Goal: Information Seeking & Learning: Learn about a topic

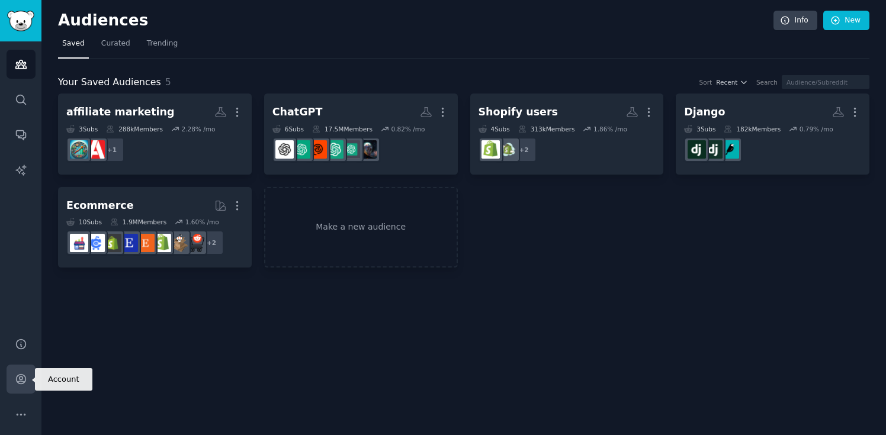
click at [19, 375] on icon "Sidebar" at bounding box center [21, 379] width 12 height 12
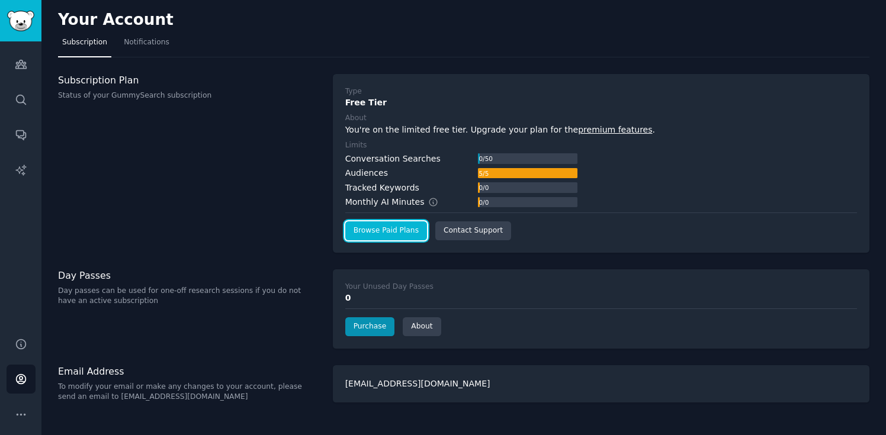
click at [406, 229] on link "Browse Paid Plans" at bounding box center [386, 230] width 82 height 19
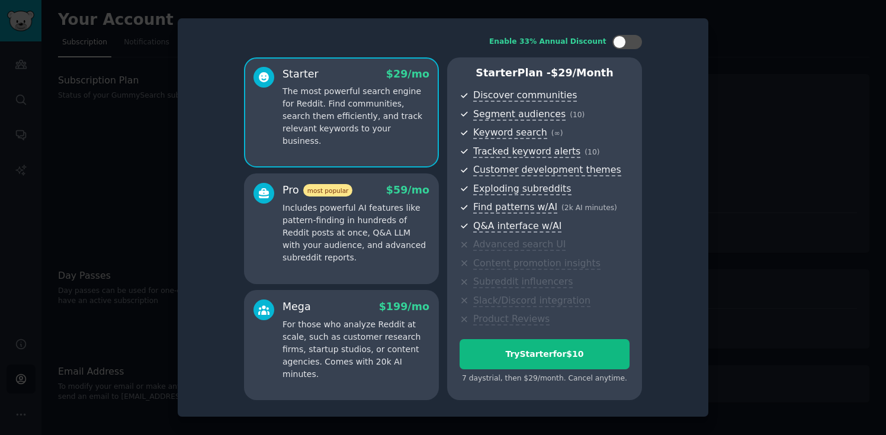
click at [397, 223] on p "Includes powerful AI features like pattern-finding in hundreds of Reddit posts …" at bounding box center [355, 233] width 147 height 62
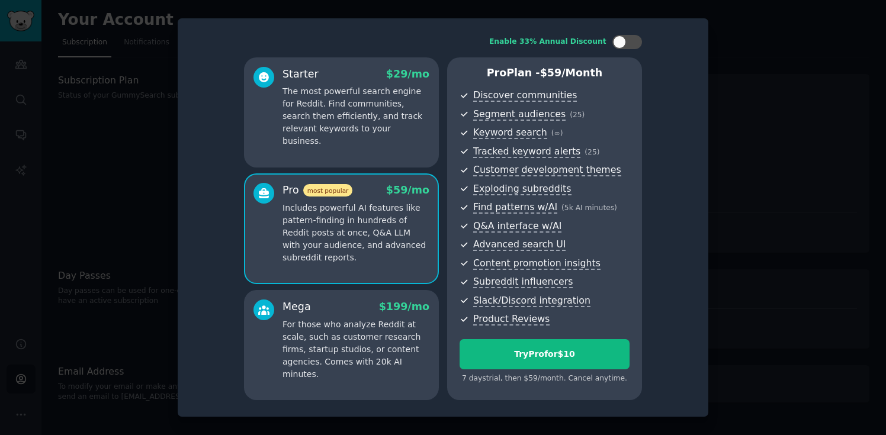
click at [388, 153] on div "Starter $ 29 /mo The most powerful search engine for Reddit. Find communities, …" at bounding box center [341, 112] width 195 height 110
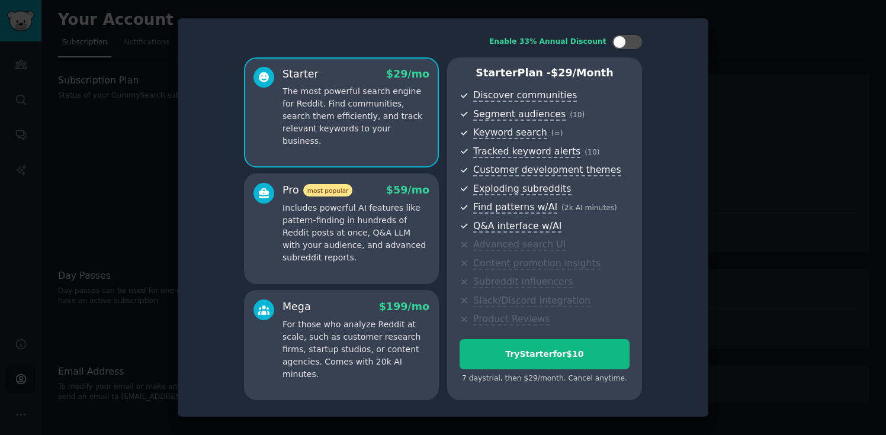
click at [377, 225] on p "Includes powerful AI features like pattern-finding in hundreds of Reddit posts …" at bounding box center [355, 233] width 147 height 62
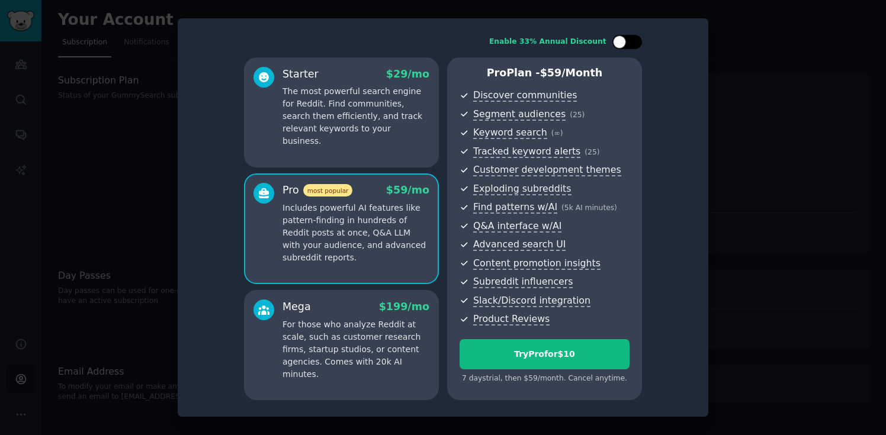
click at [634, 36] on div at bounding box center [627, 42] width 30 height 14
click at [634, 36] on div at bounding box center [634, 42] width 13 height 13
click at [634, 36] on div at bounding box center [627, 42] width 30 height 14
click at [634, 36] on div at bounding box center [634, 42] width 13 height 13
click at [634, 36] on div at bounding box center [627, 42] width 30 height 14
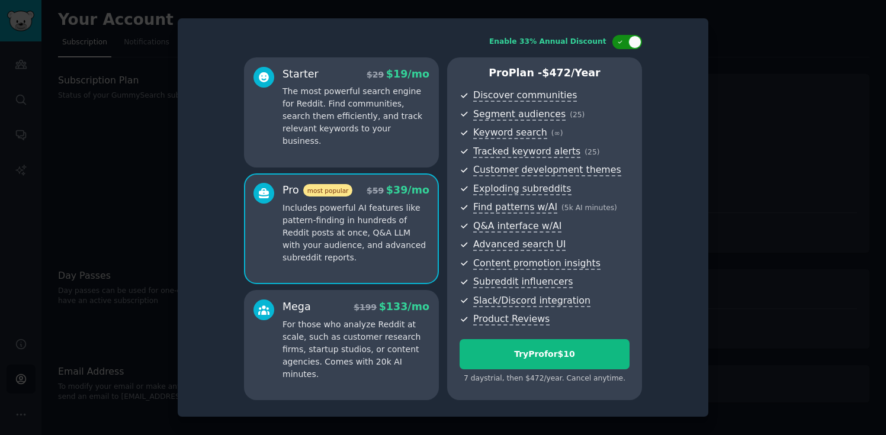
click at [634, 36] on div at bounding box center [634, 42] width 13 height 13
click at [634, 36] on div at bounding box center [627, 42] width 30 height 14
click at [634, 36] on div at bounding box center [634, 42] width 13 height 13
checkbox input "false"
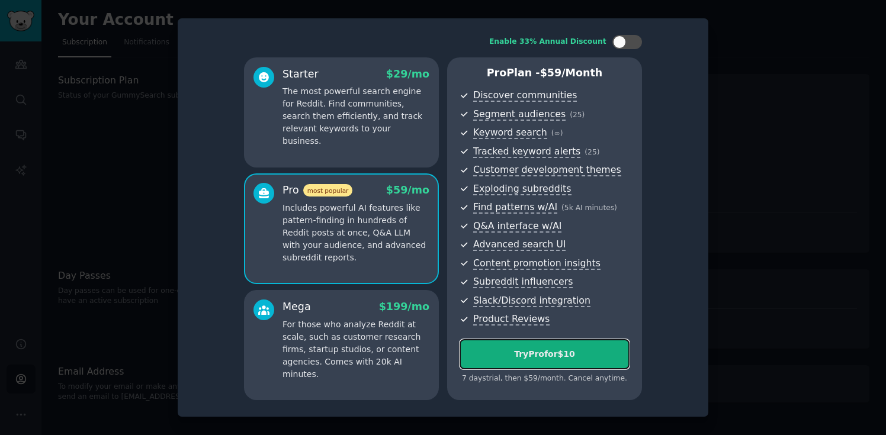
click at [537, 357] on div "Try Pro for $10" at bounding box center [544, 354] width 169 height 12
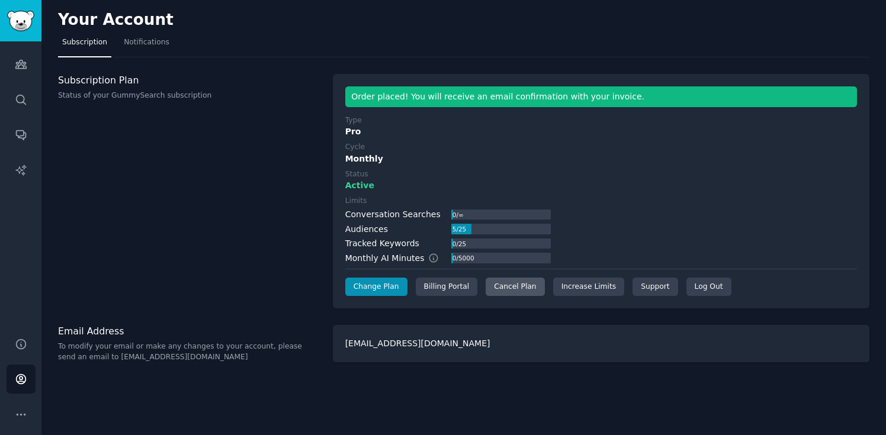
click at [525, 287] on div "Cancel Plan" at bounding box center [515, 287] width 59 height 19
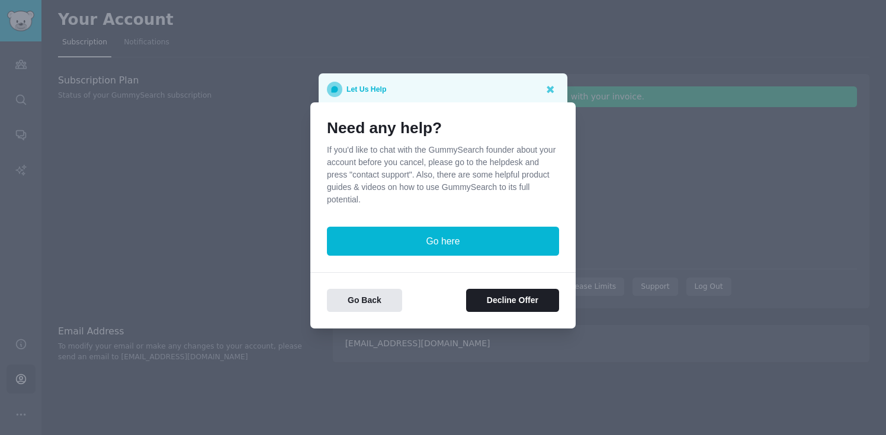
click at [521, 87] on div "Let Us Help" at bounding box center [443, 89] width 232 height 15
click at [384, 306] on button "Go Back" at bounding box center [364, 300] width 75 height 23
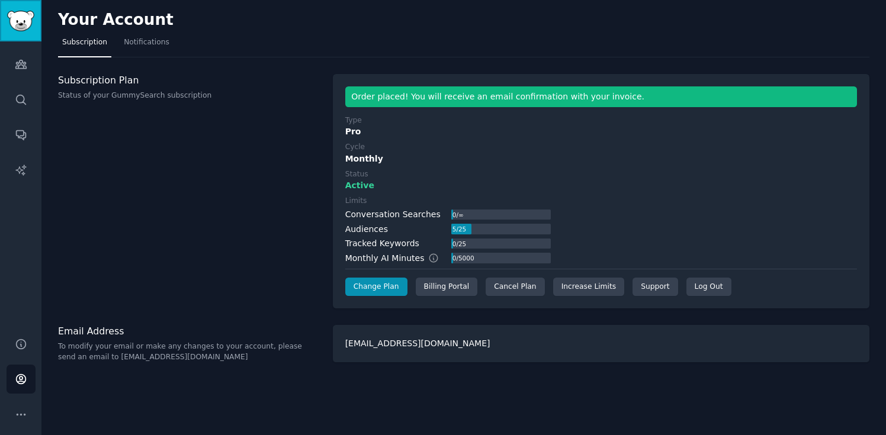
click at [20, 25] on img "Sidebar" at bounding box center [20, 21] width 27 height 21
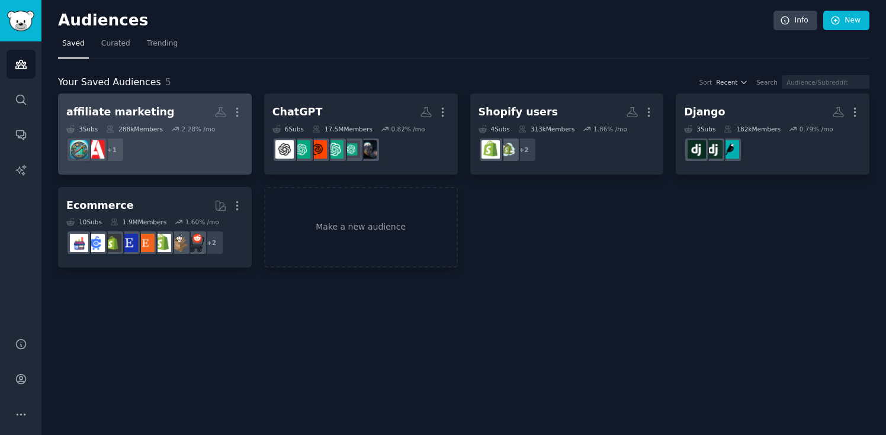
click at [169, 111] on h2 "affiliate marketing Custom Audience More" at bounding box center [154, 112] width 177 height 21
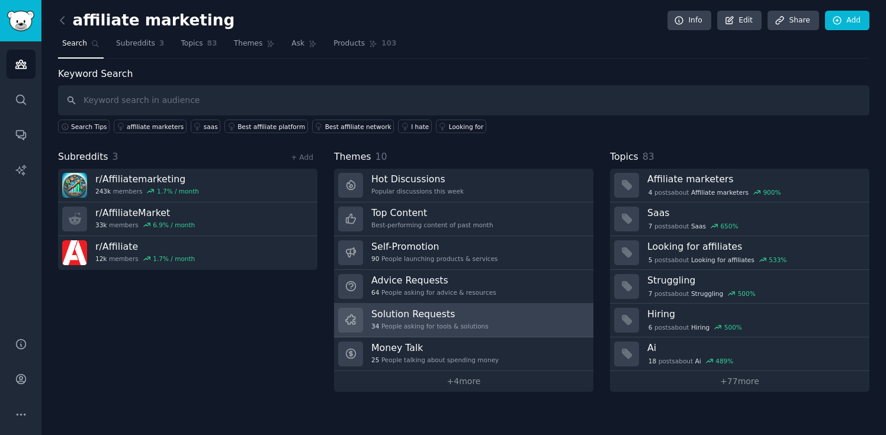
click at [491, 307] on link "Solution Requests 34 People asking for tools & solutions" at bounding box center [463, 321] width 259 height 34
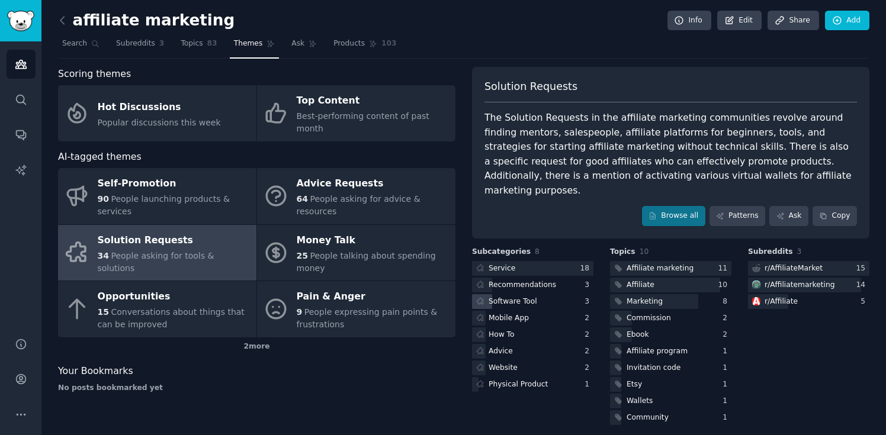
click at [551, 294] on div "Software Tool" at bounding box center [532, 301] width 121 height 15
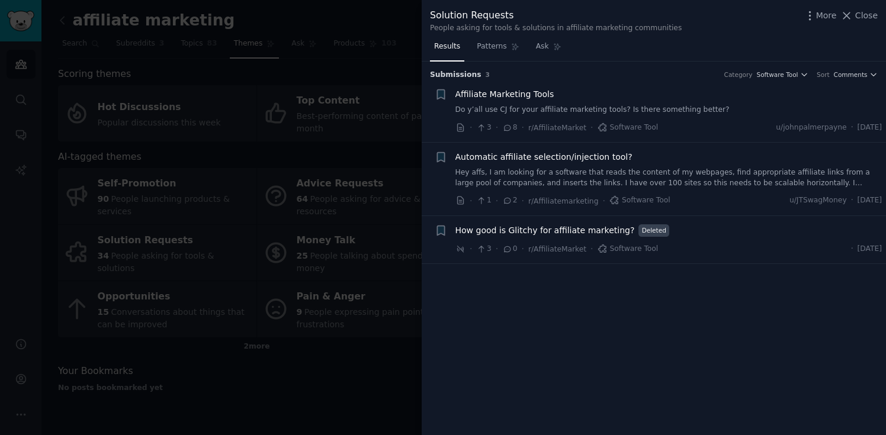
click at [336, 355] on div at bounding box center [443, 217] width 886 height 435
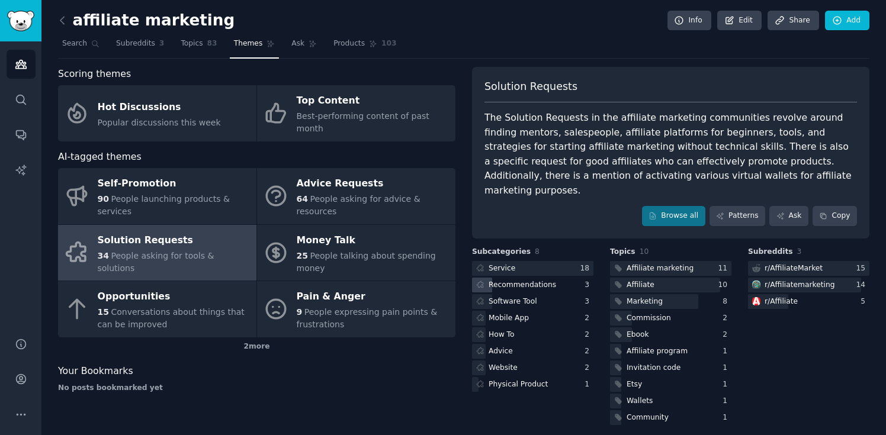
click at [539, 280] on div "Recommendations" at bounding box center [521, 285] width 67 height 11
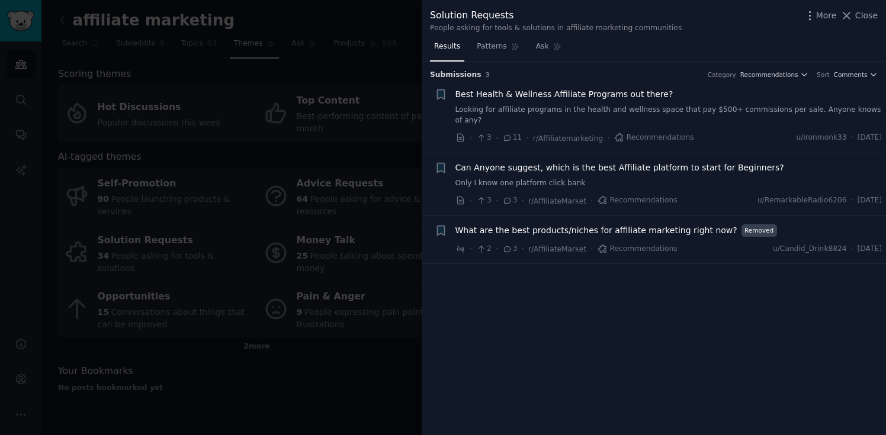
click at [379, 332] on div at bounding box center [443, 217] width 886 height 435
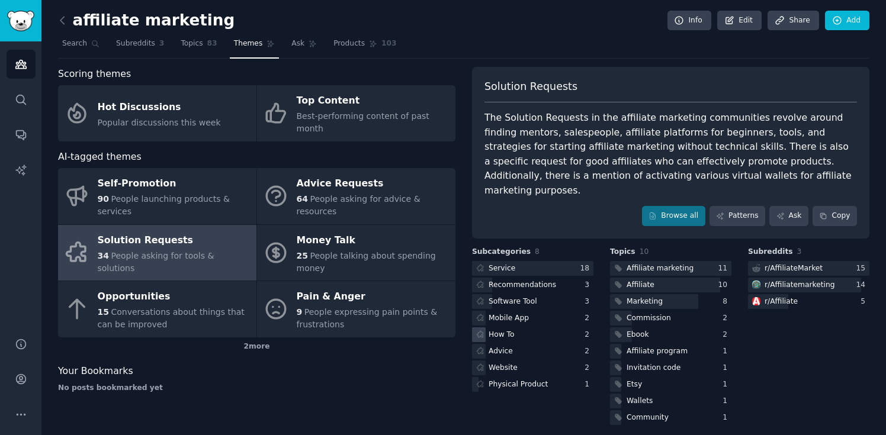
click at [548, 327] on div "How To" at bounding box center [532, 334] width 121 height 15
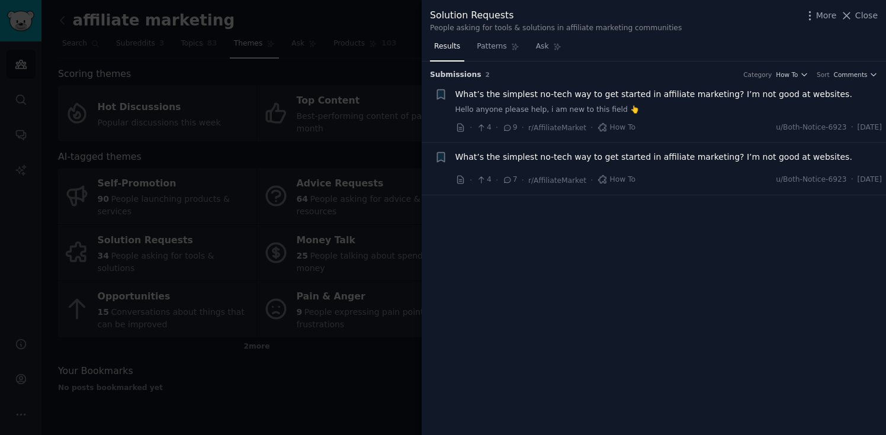
click at [383, 295] on div at bounding box center [443, 217] width 886 height 435
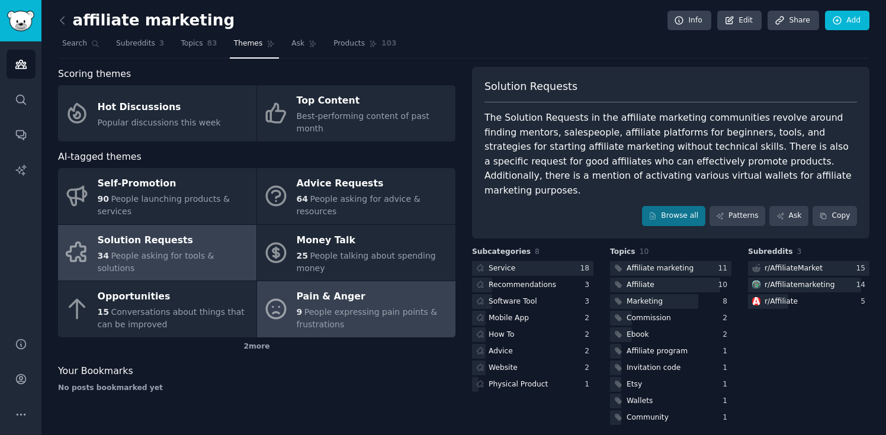
click at [390, 307] on span "People expressing pain points & frustrations" at bounding box center [367, 318] width 141 height 22
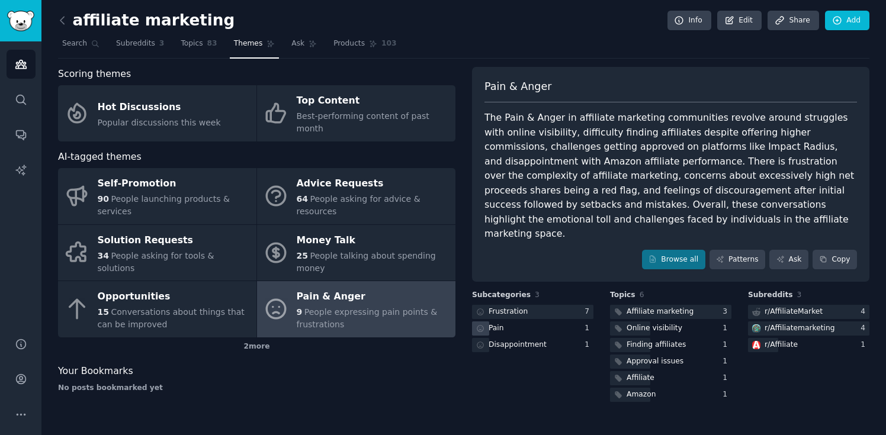
click at [565, 322] on div "Pain" at bounding box center [532, 329] width 121 height 15
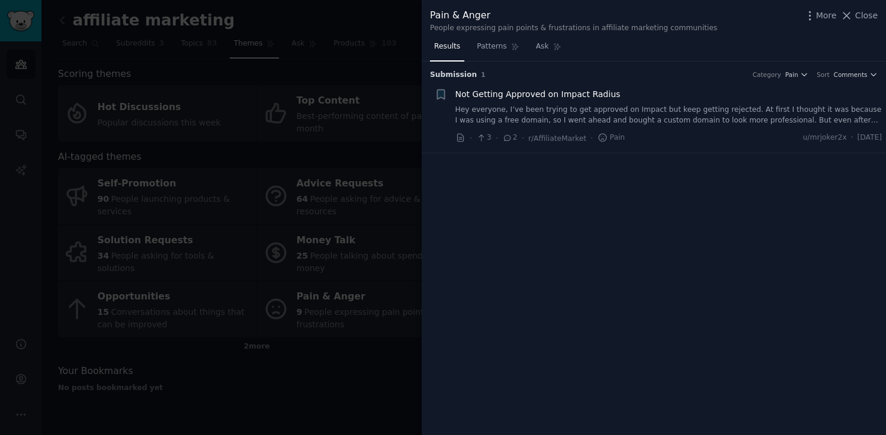
click at [377, 377] on div at bounding box center [443, 217] width 886 height 435
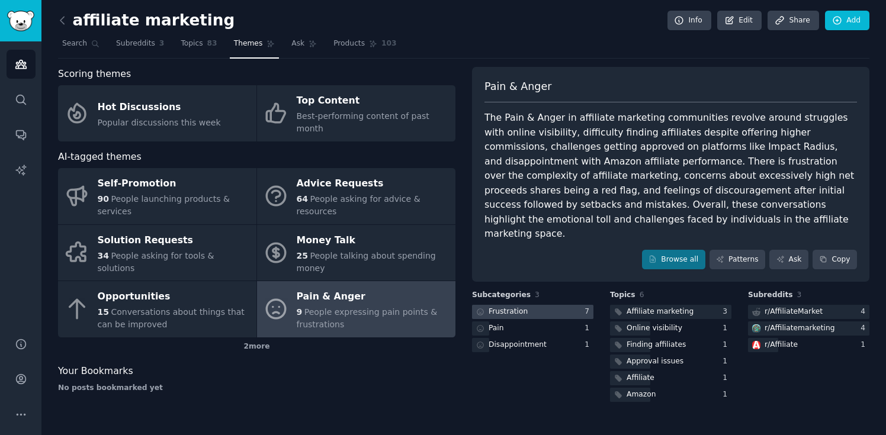
click at [527, 305] on div "Frustration" at bounding box center [501, 312] width 58 height 15
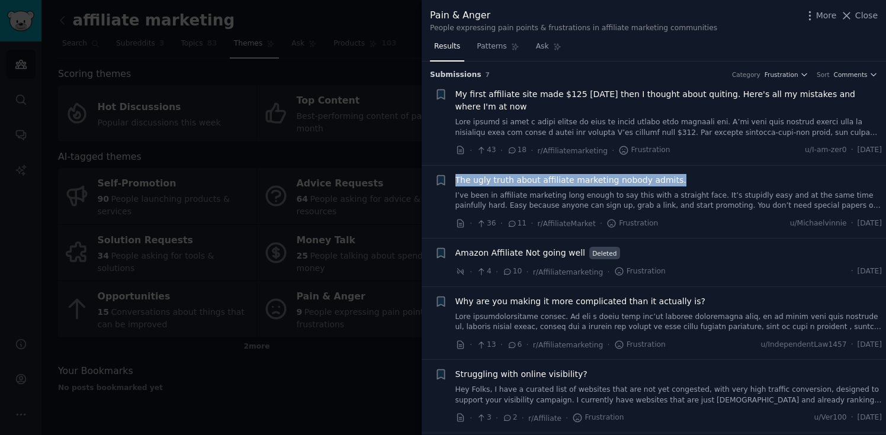
scroll to position [119, 0]
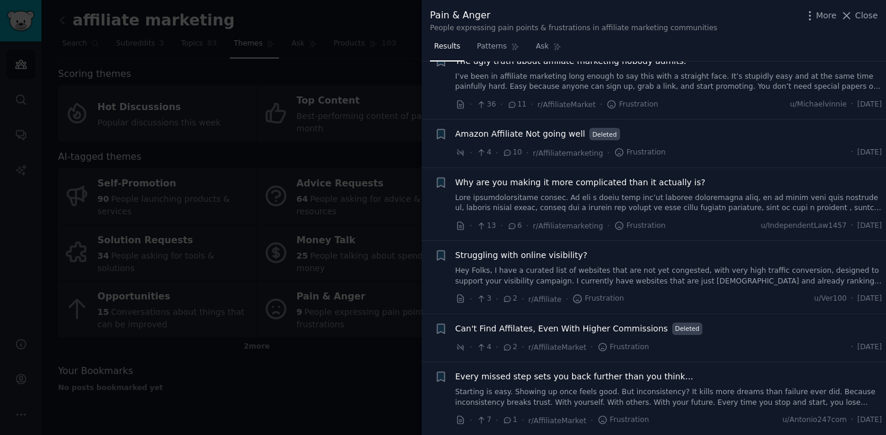
click at [315, 351] on div at bounding box center [443, 217] width 886 height 435
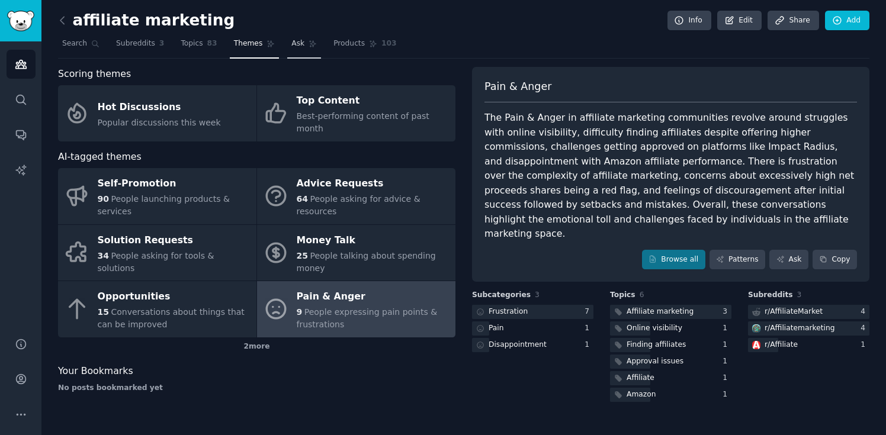
click at [298, 47] on span "Ask" at bounding box center [297, 43] width 13 height 11
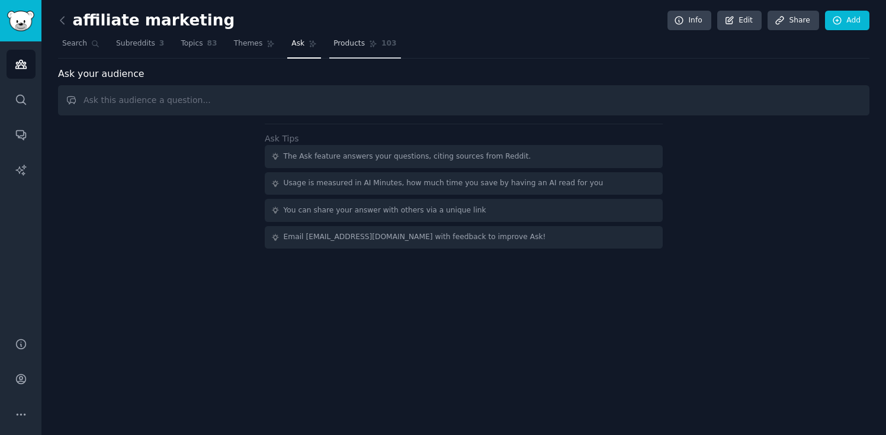
click at [351, 56] on link "Products 103" at bounding box center [364, 46] width 71 height 24
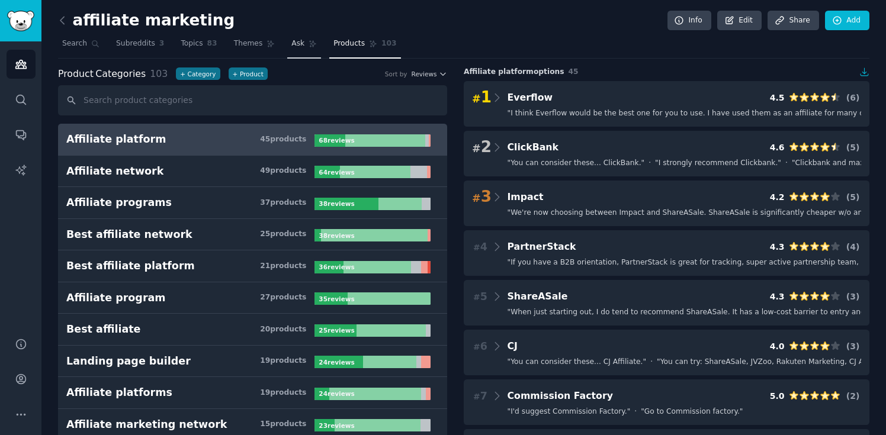
click at [295, 50] on link "Ask" at bounding box center [304, 46] width 34 height 24
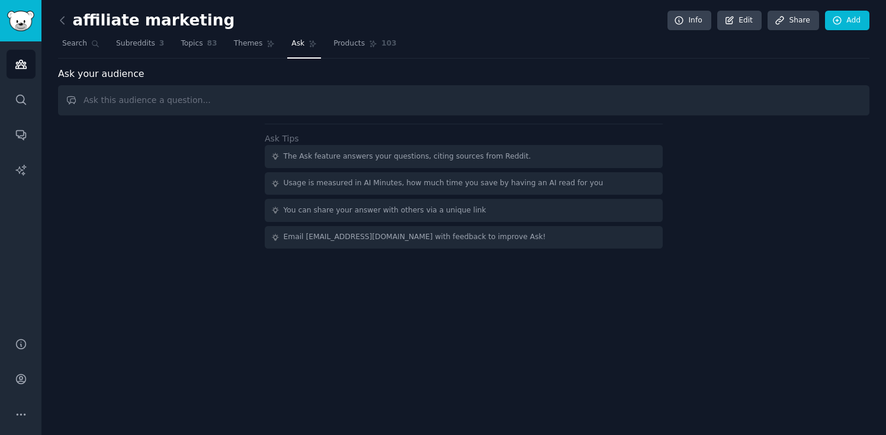
click at [323, 104] on input "text" at bounding box center [463, 100] width 811 height 30
type input "ц"
type input "what are the pains to solve?"
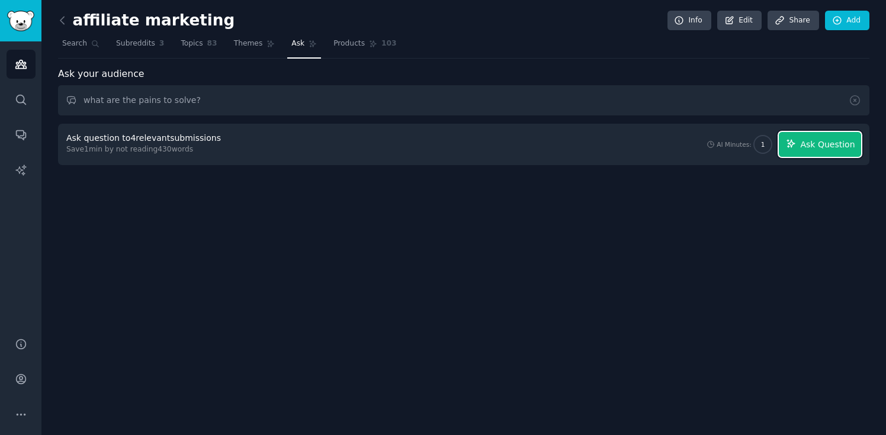
click at [805, 147] on span "Ask Question" at bounding box center [827, 145] width 54 height 12
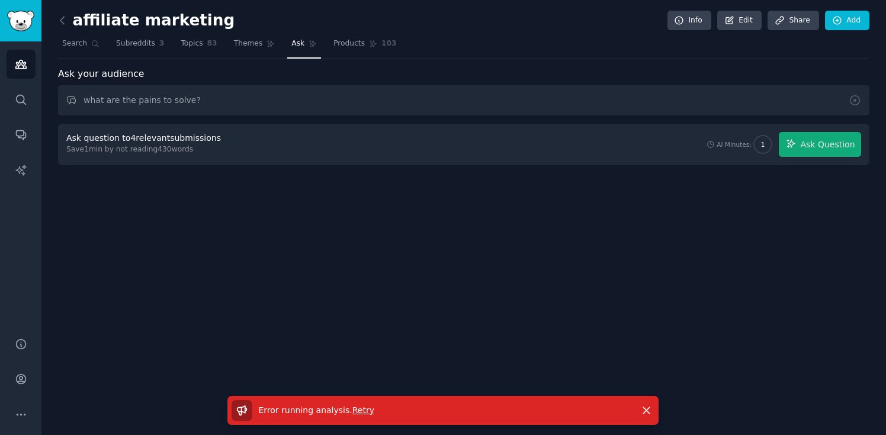
click at [365, 407] on span "Retry" at bounding box center [363, 410] width 22 height 9
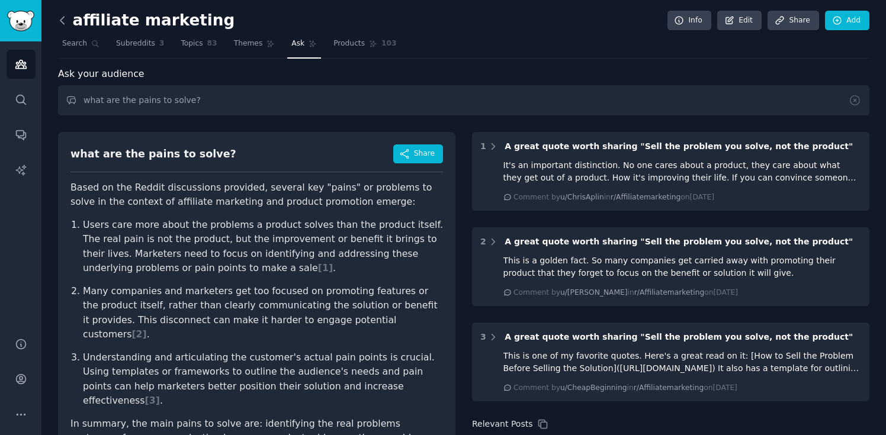
click at [65, 24] on icon at bounding box center [62, 20] width 12 height 12
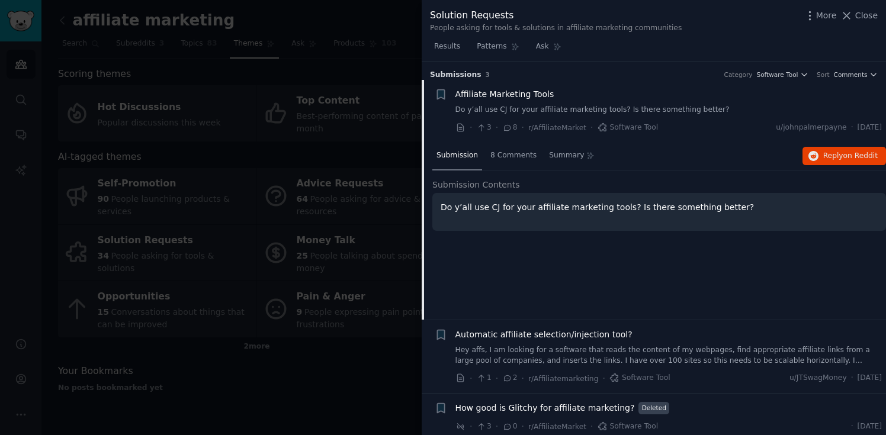
scroll to position [7, 0]
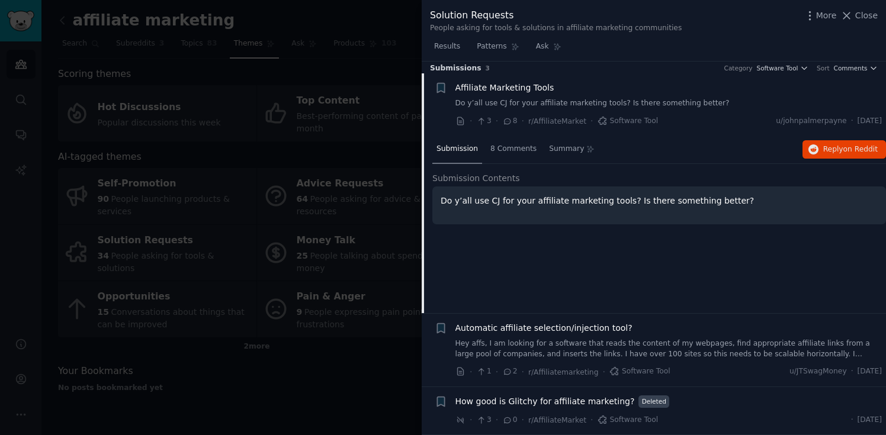
click at [716, 348] on link "Hey affs, I am looking for a software that reads the content of my webpages, fi…" at bounding box center [668, 349] width 427 height 21
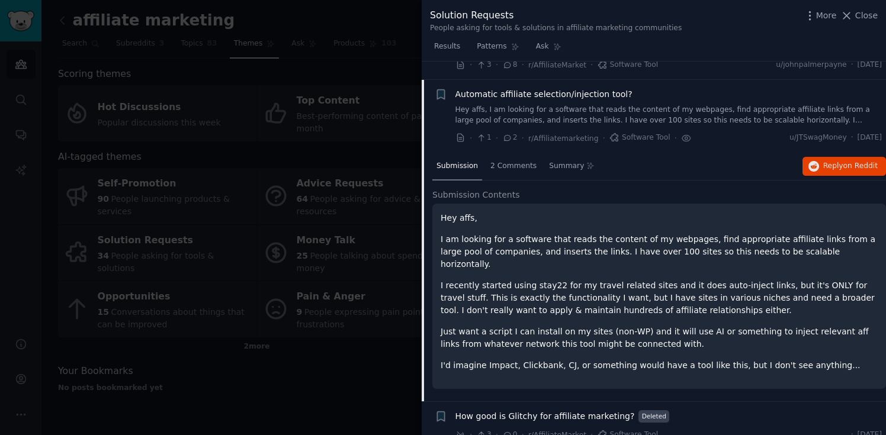
scroll to position [65, 0]
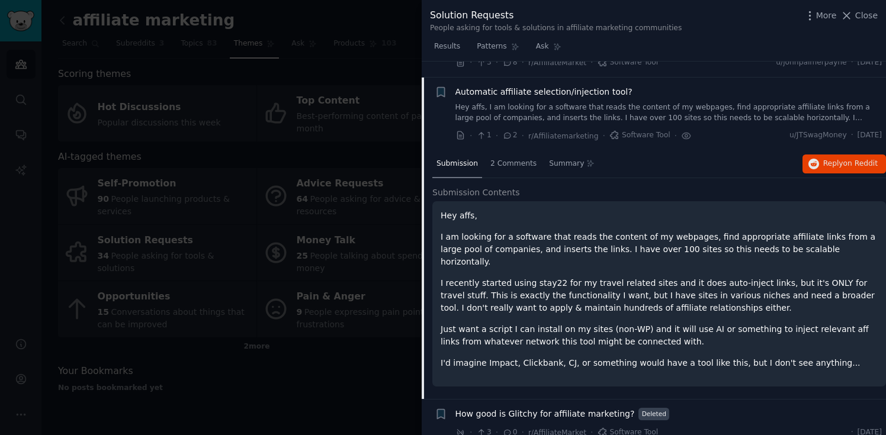
click at [582, 408] on span "How good is Glitchy for affiliate marketing?" at bounding box center [544, 414] width 179 height 12
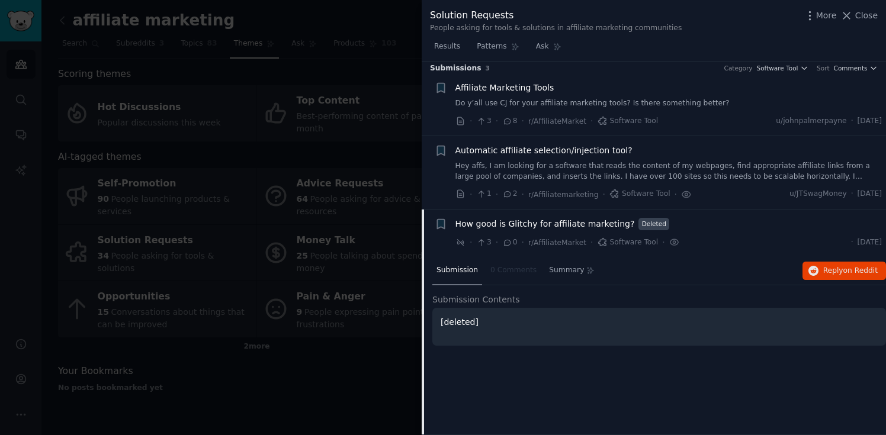
click at [571, 153] on span "Automatic affiliate selection/injection tool?" at bounding box center [543, 150] width 177 height 12
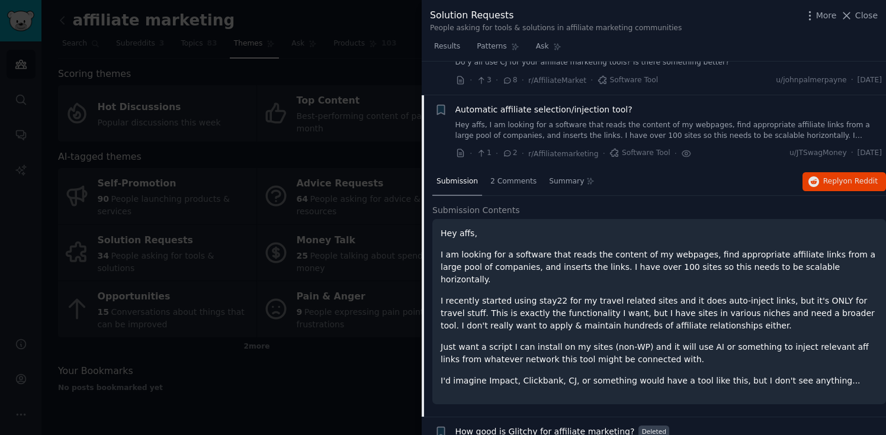
scroll to position [65, 0]
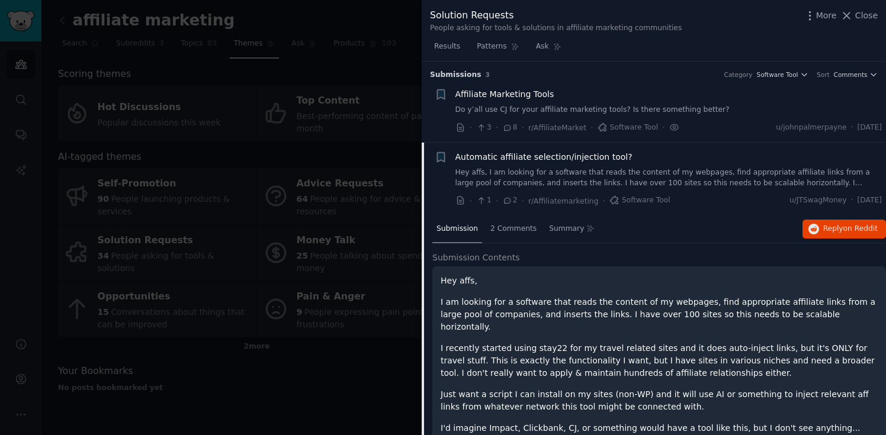
click at [549, 155] on span "Automatic affiliate selection/injection tool?" at bounding box center [543, 157] width 177 height 12
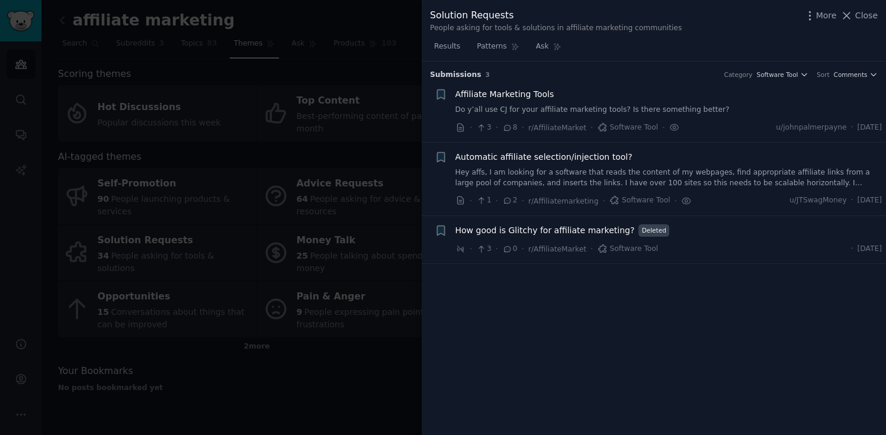
click at [549, 157] on span "Automatic affiliate selection/injection tool?" at bounding box center [543, 157] width 177 height 12
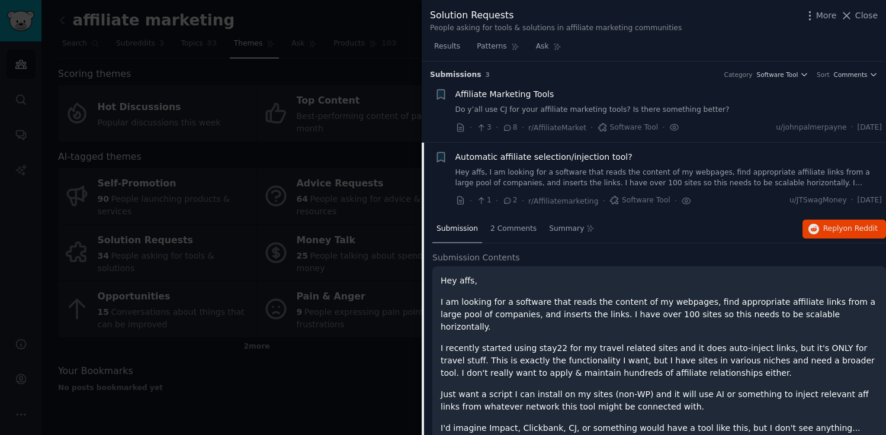
scroll to position [65, 0]
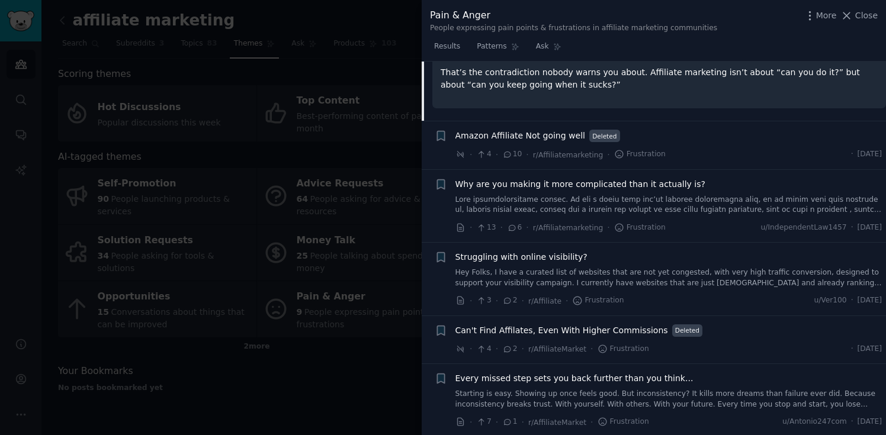
scroll to position [364, 0]
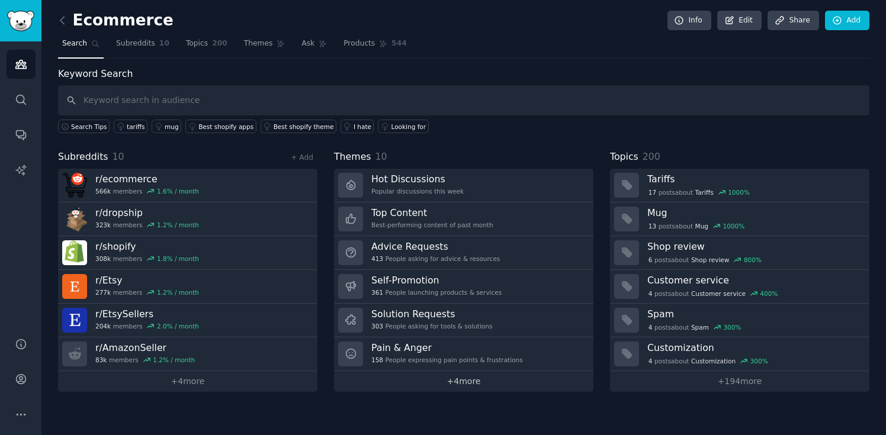
click at [461, 380] on link "+ 4 more" at bounding box center [463, 381] width 259 height 21
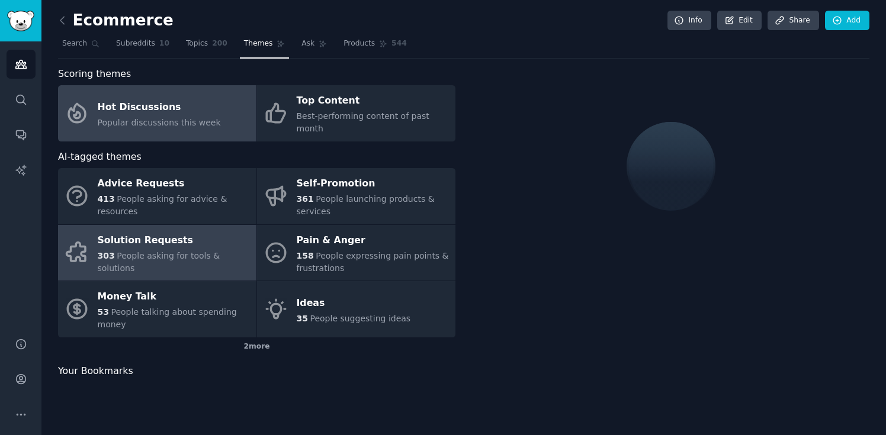
click at [179, 237] on div "Solution Requests" at bounding box center [174, 240] width 153 height 19
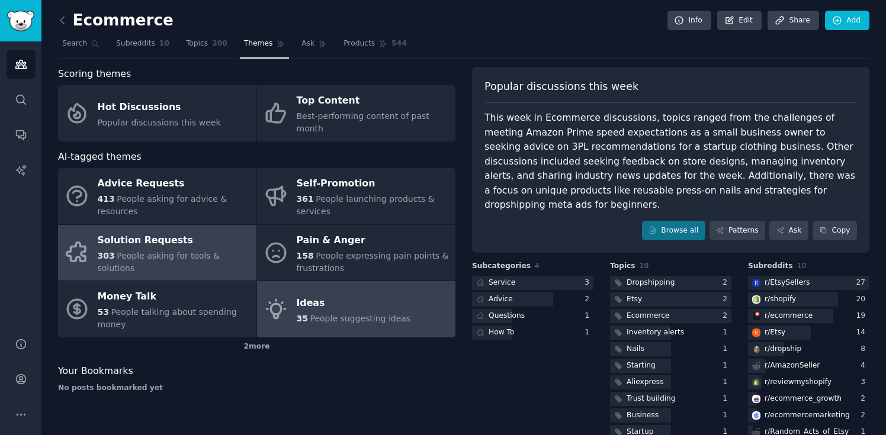
click at [316, 314] on span "People suggesting ideas" at bounding box center [360, 318] width 101 height 9
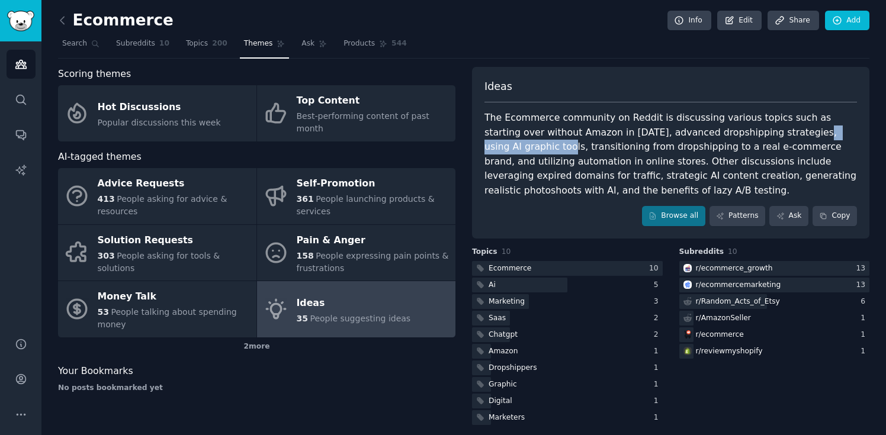
drag, startPoint x: 741, startPoint y: 130, endPoint x: 830, endPoint y: 134, distance: 88.3
click at [830, 134] on div "The Ecommerce community on Reddit is discussing various topics such as starting…" at bounding box center [670, 154] width 372 height 87
copy div "using AI graphic tools"
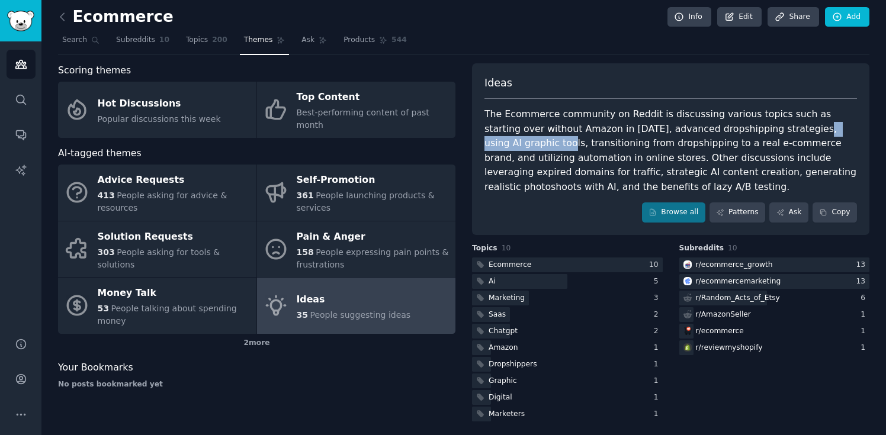
scroll to position [8, 0]
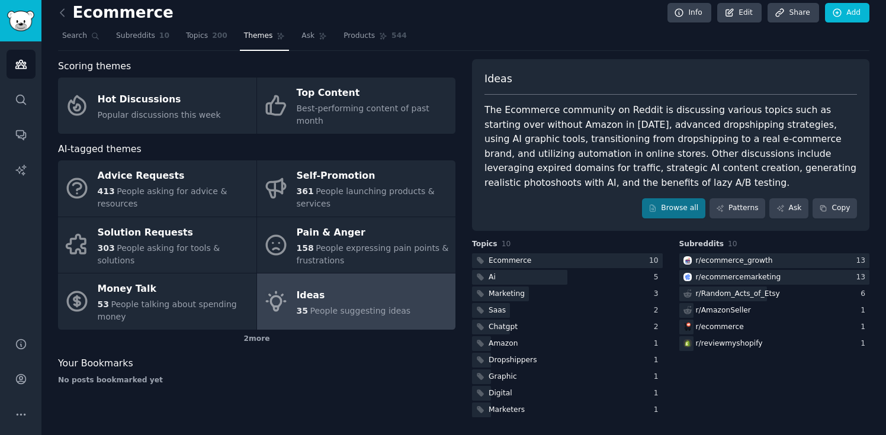
click at [713, 144] on div "The Ecommerce community on Reddit is discussing various topics such as starting…" at bounding box center [670, 146] width 372 height 87
click at [497, 275] on div at bounding box center [519, 276] width 95 height 15
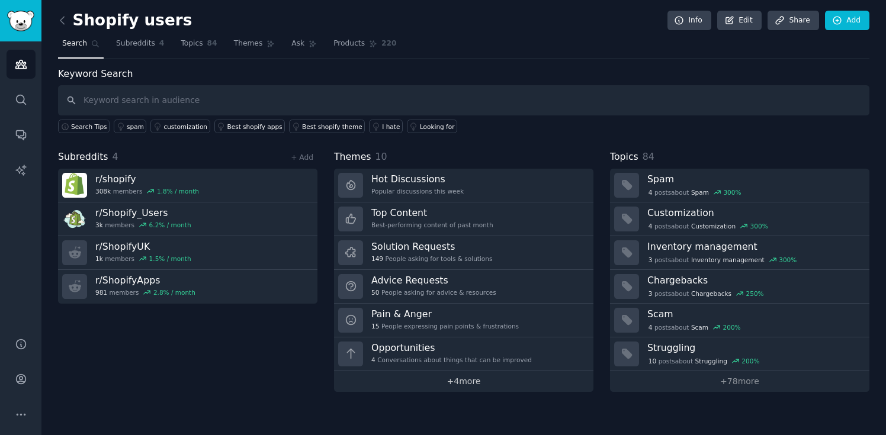
click at [456, 386] on link "+ 4 more" at bounding box center [463, 381] width 259 height 21
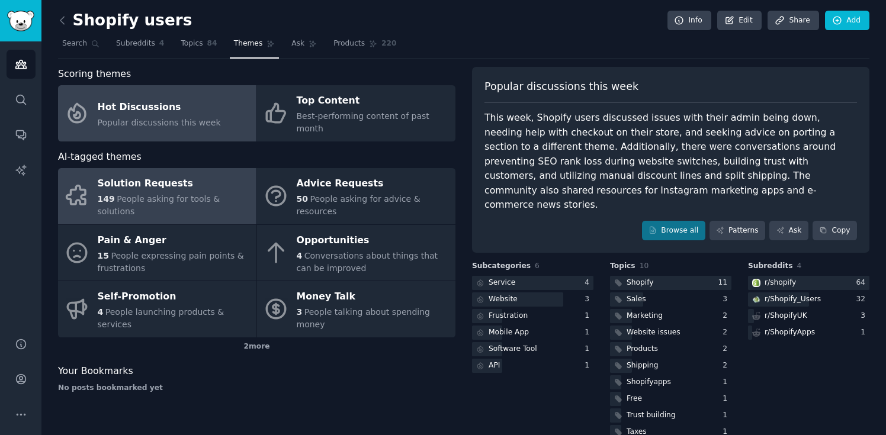
click at [177, 194] on span "People asking for tools & solutions" at bounding box center [159, 205] width 123 height 22
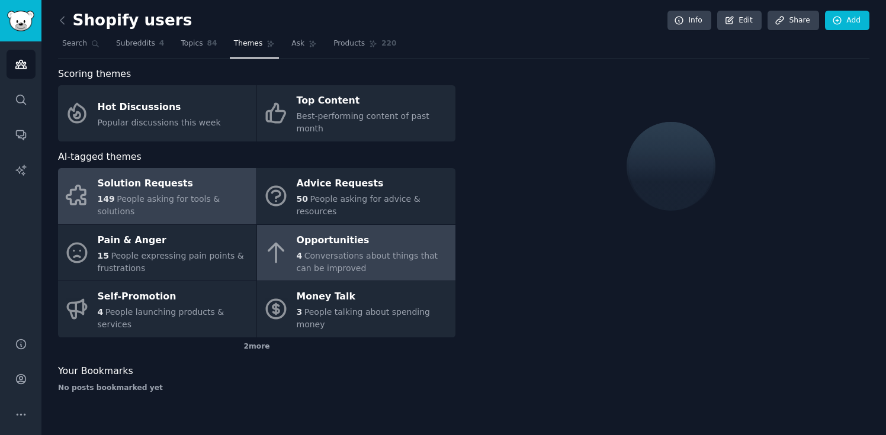
click at [394, 236] on div "Opportunities" at bounding box center [373, 240] width 153 height 19
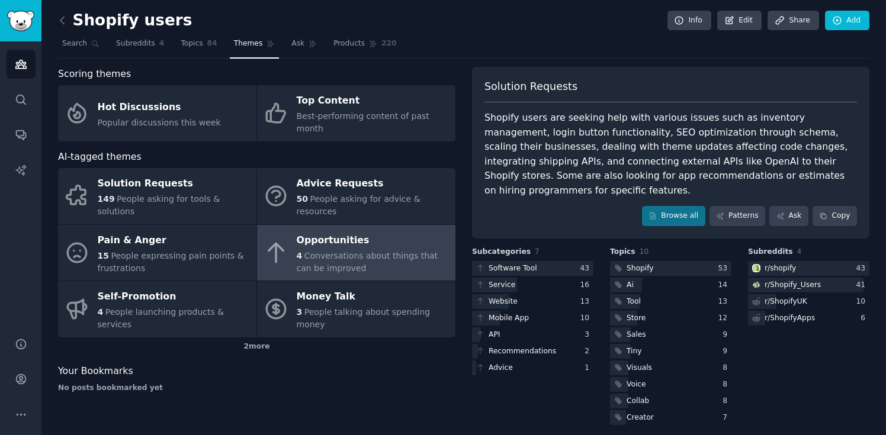
click at [394, 236] on div "Opportunities" at bounding box center [373, 240] width 153 height 19
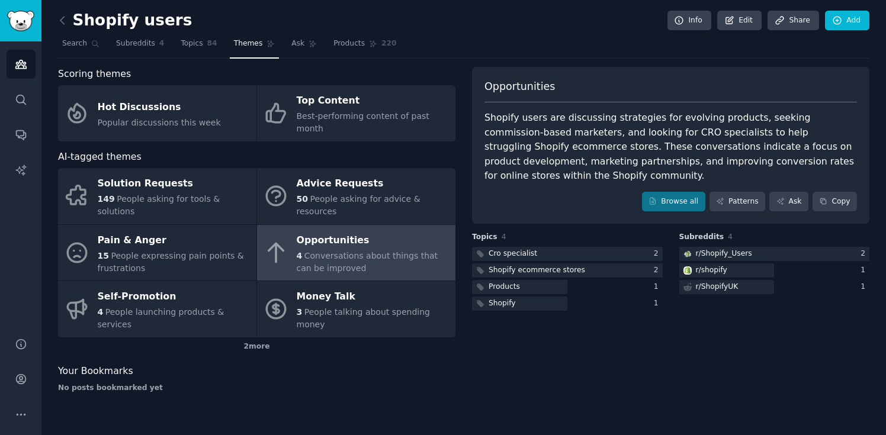
click at [392, 251] on span "Conversations about things that can be improved" at bounding box center [368, 262] width 142 height 22
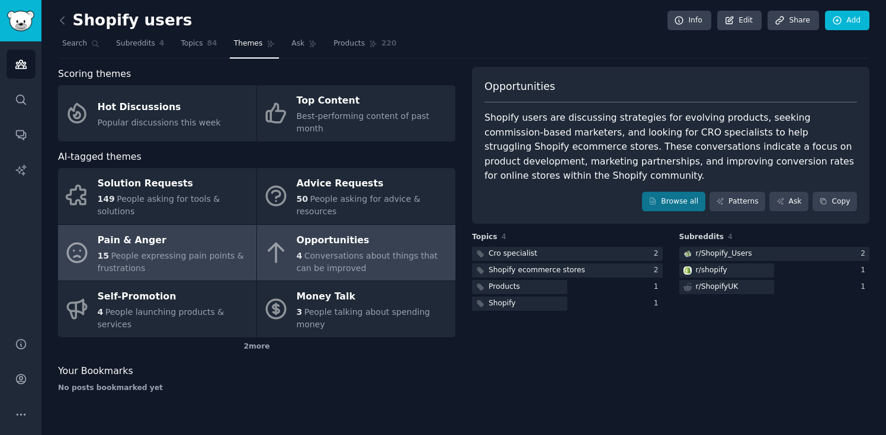
click at [210, 250] on div "15 People expressing pain points & frustrations" at bounding box center [174, 262] width 153 height 25
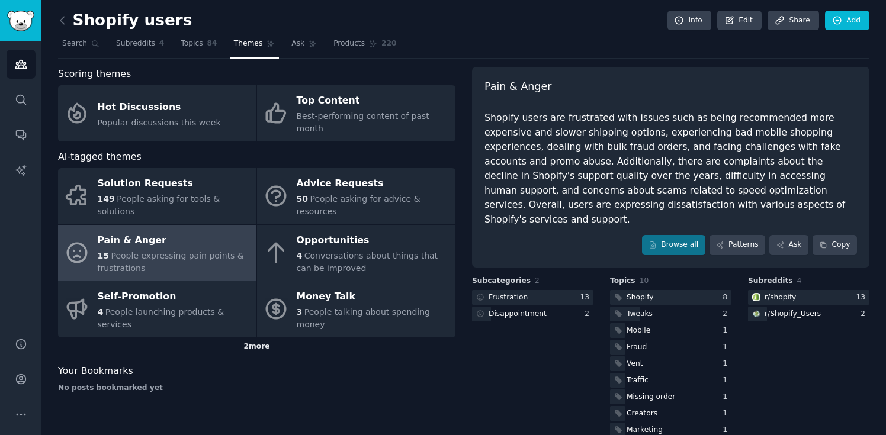
click at [259, 337] on div "2 more" at bounding box center [256, 346] width 397 height 19
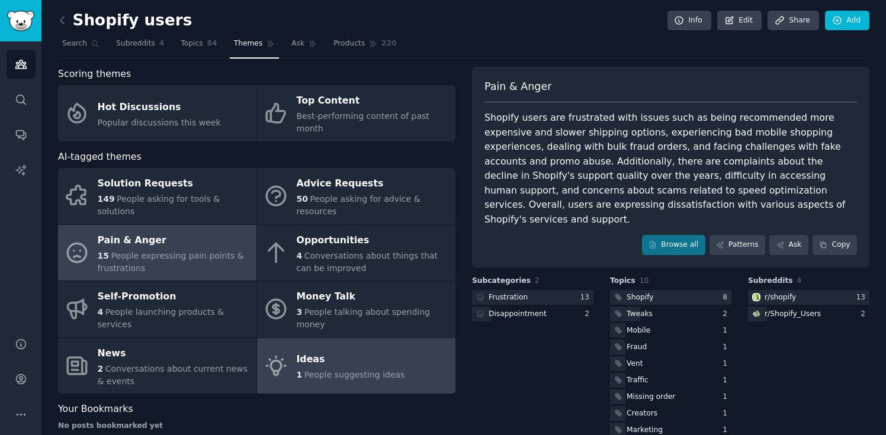
click at [346, 370] on span "People suggesting ideas" at bounding box center [354, 374] width 101 height 9
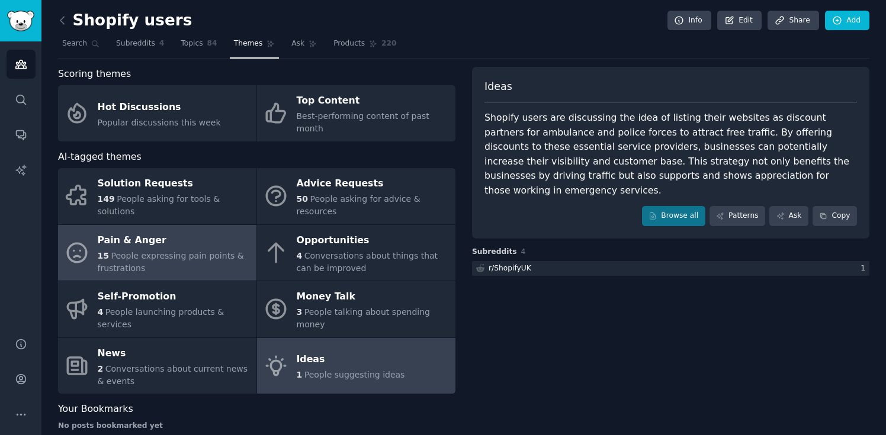
click at [157, 231] on div "Pain & Anger" at bounding box center [174, 240] width 153 height 19
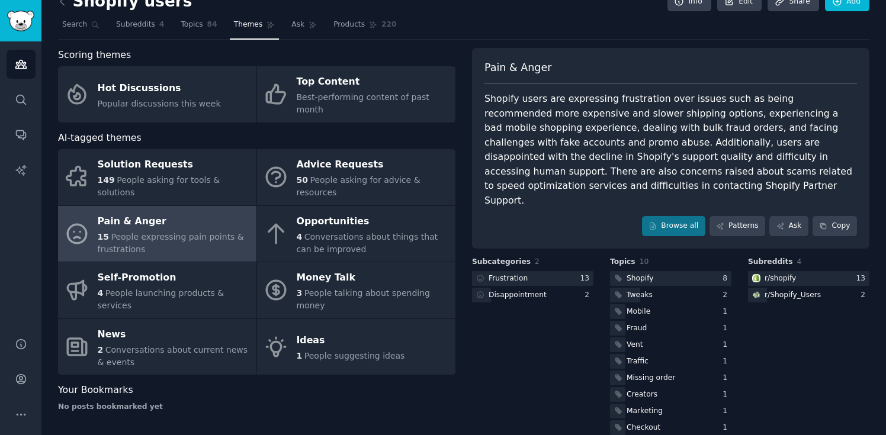
scroll to position [22, 0]
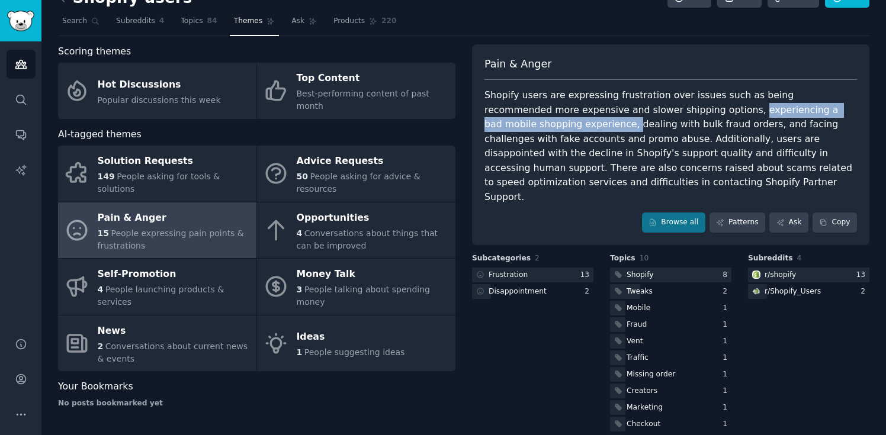
drag, startPoint x: 651, startPoint y: 109, endPoint x: 536, endPoint y: 128, distance: 117.0
click at [536, 128] on div "Shopify users are expressing frustration over issues such as being recommended …" at bounding box center [670, 146] width 372 height 116
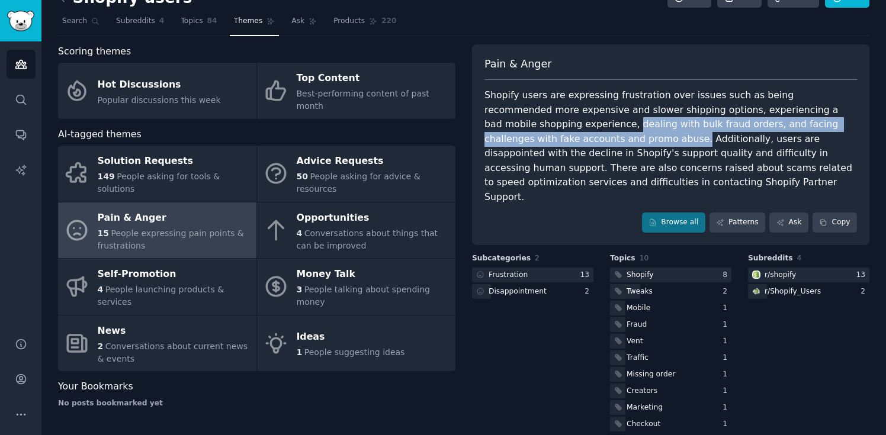
drag, startPoint x: 536, startPoint y: 127, endPoint x: 558, endPoint y: 139, distance: 25.2
click at [558, 139] on div "Shopify users are expressing frustration over issues such as being recommended …" at bounding box center [670, 146] width 372 height 116
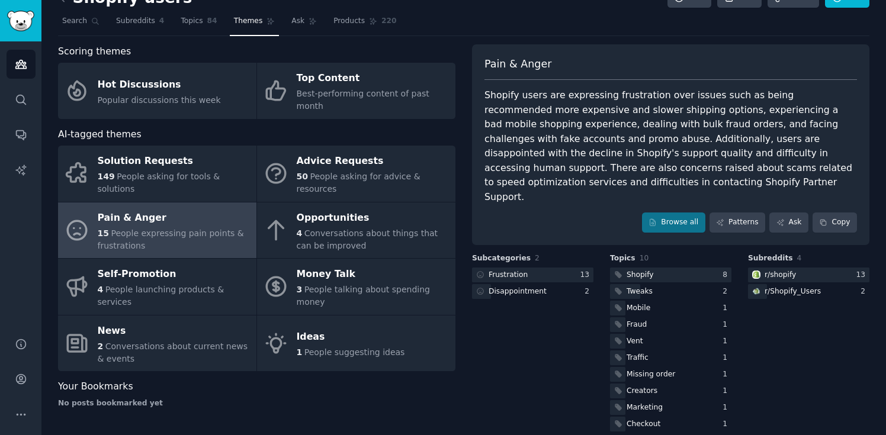
click at [644, 139] on div "Shopify users are expressing frustration over issues such as being recommended …" at bounding box center [670, 146] width 372 height 116
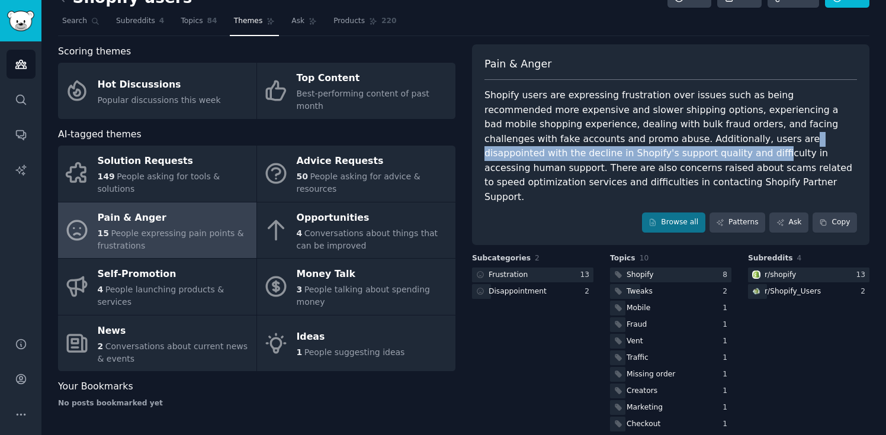
drag, startPoint x: 652, startPoint y: 140, endPoint x: 585, endPoint y: 150, distance: 68.2
click at [585, 150] on div "Shopify users are expressing frustration over issues such as being recommended …" at bounding box center [670, 146] width 372 height 116
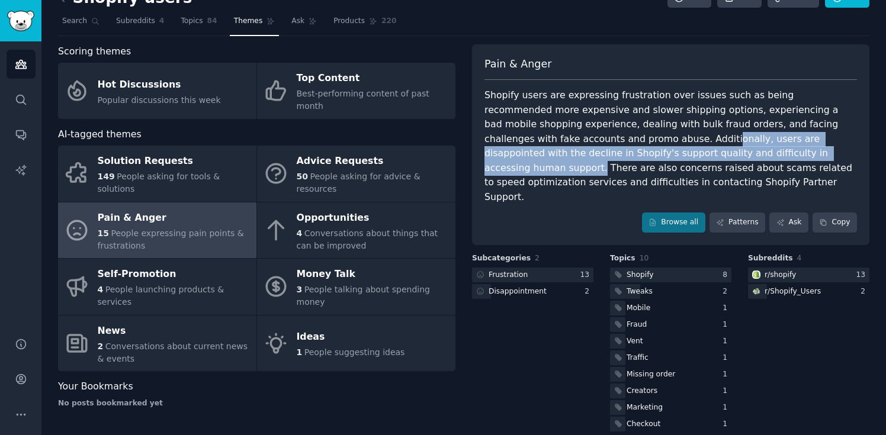
drag, startPoint x: 727, startPoint y: 153, endPoint x: 586, endPoint y: 142, distance: 140.8
click at [586, 142] on div "Shopify users are expressing frustration over issues such as being recommended …" at bounding box center [670, 146] width 372 height 116
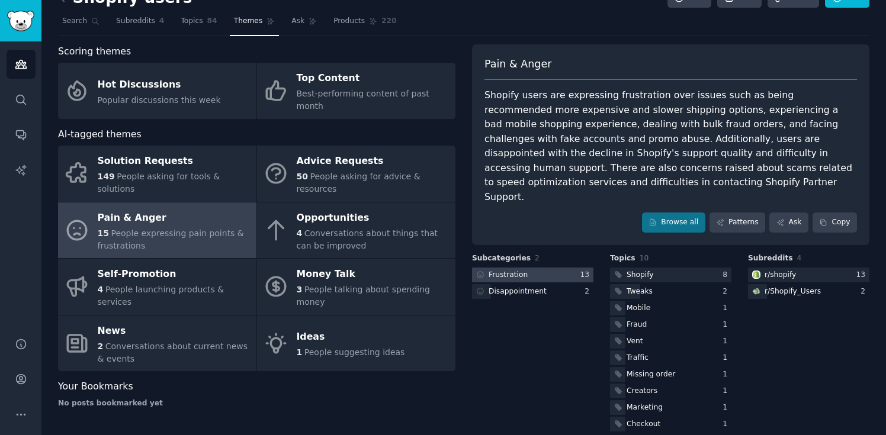
click at [522, 270] on div "Frustration" at bounding box center [507, 275] width 39 height 11
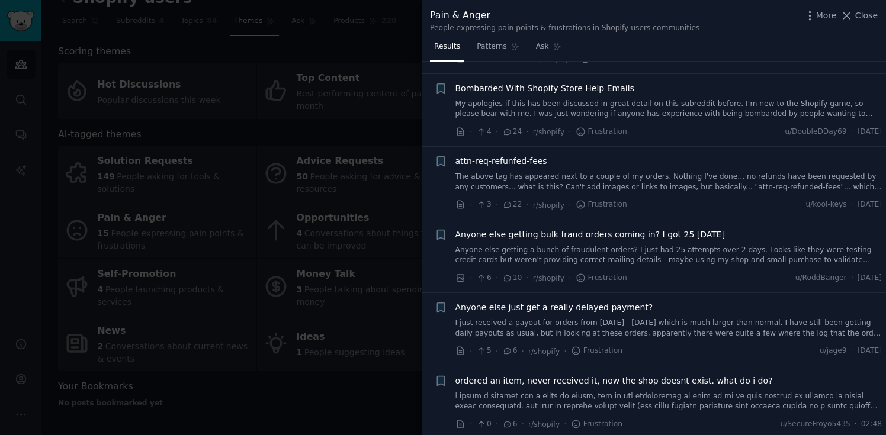
scroll to position [252, 0]
click at [676, 146] on li "+ attn-req-refunfed-fees The above tag has appeared next to a couple of my orde…" at bounding box center [654, 182] width 464 height 73
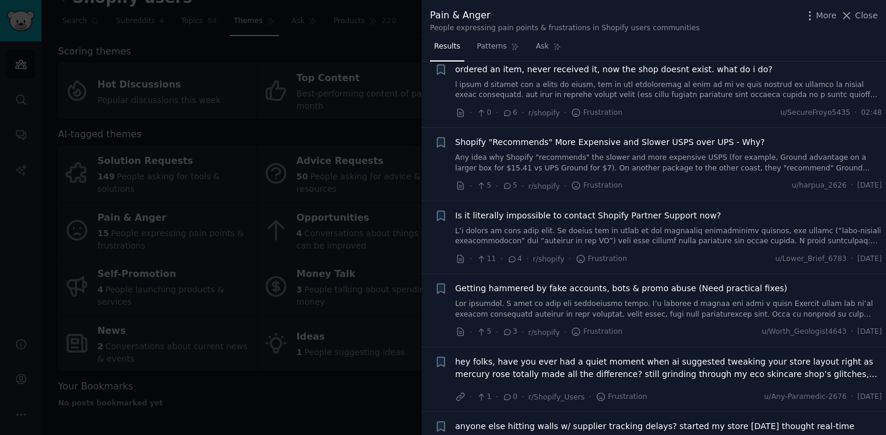
scroll to position [566, 0]
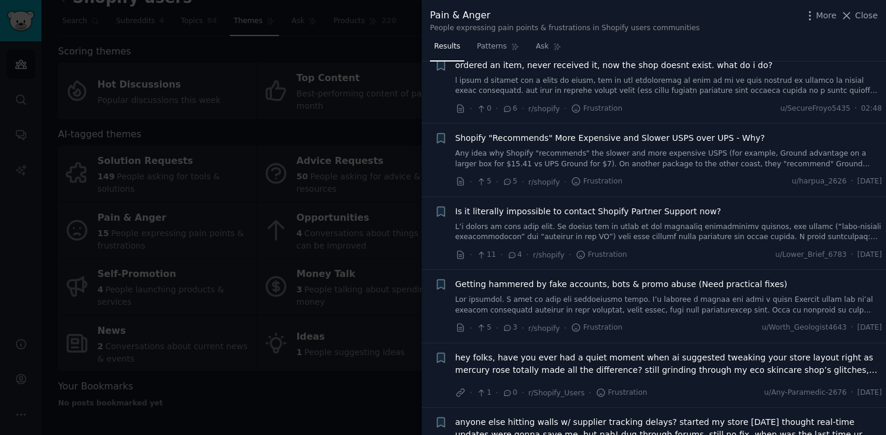
click at [348, 368] on div at bounding box center [443, 217] width 886 height 435
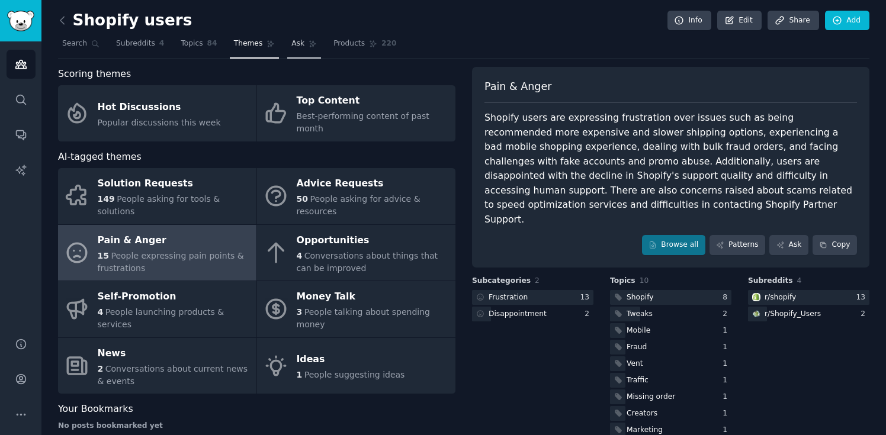
click at [301, 49] on span "Ask" at bounding box center [297, 43] width 13 height 11
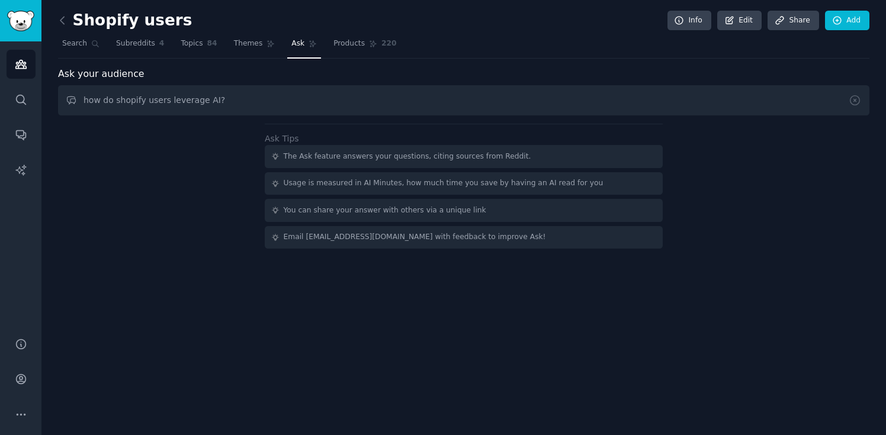
type input "how do shopify users leverage AI?"
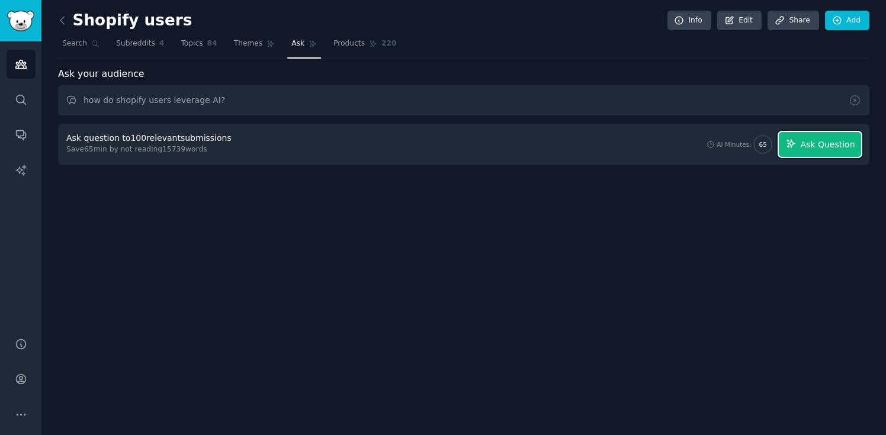
click at [801, 146] on button "Ask Question" at bounding box center [820, 144] width 82 height 25
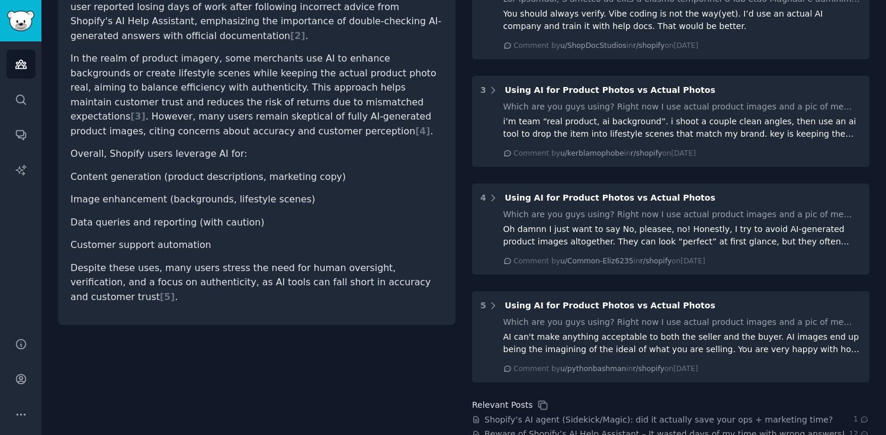
scroll to position [298, 0]
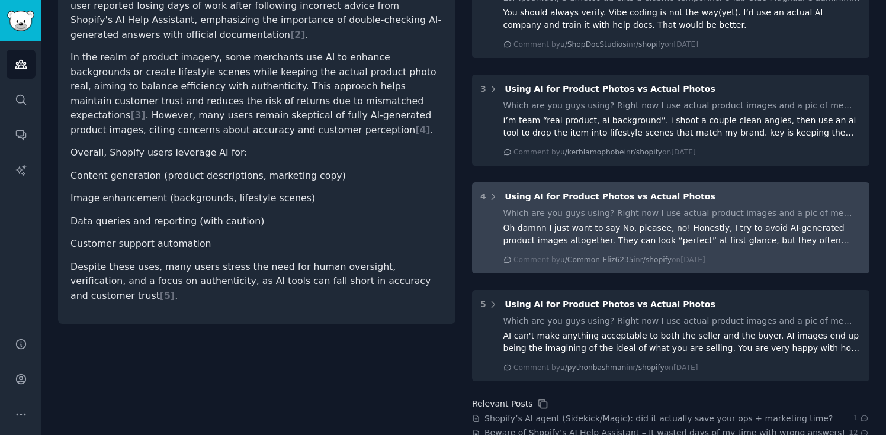
click at [521, 191] on div "Using AI for Product Photos vs Actual Photos" at bounding box center [609, 197] width 211 height 12
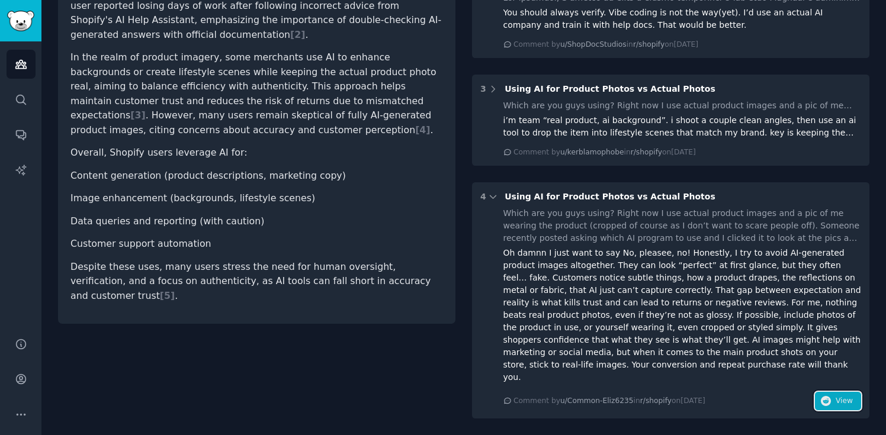
click at [830, 392] on button "View" at bounding box center [838, 401] width 46 height 19
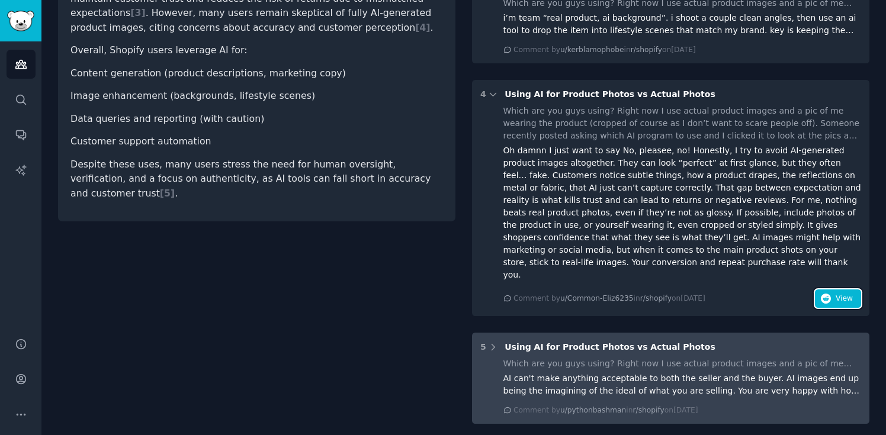
scroll to position [542, 0]
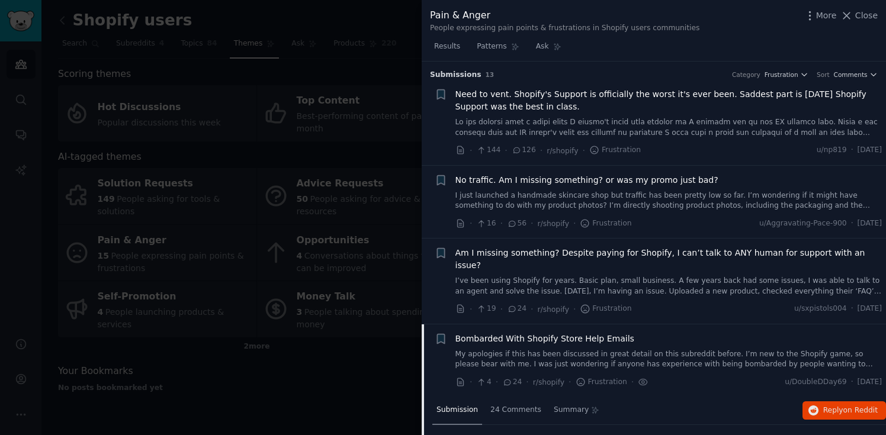
click at [707, 349] on link "My apologies if this has been discussed in great detail on this subreddit befor…" at bounding box center [668, 359] width 427 height 21
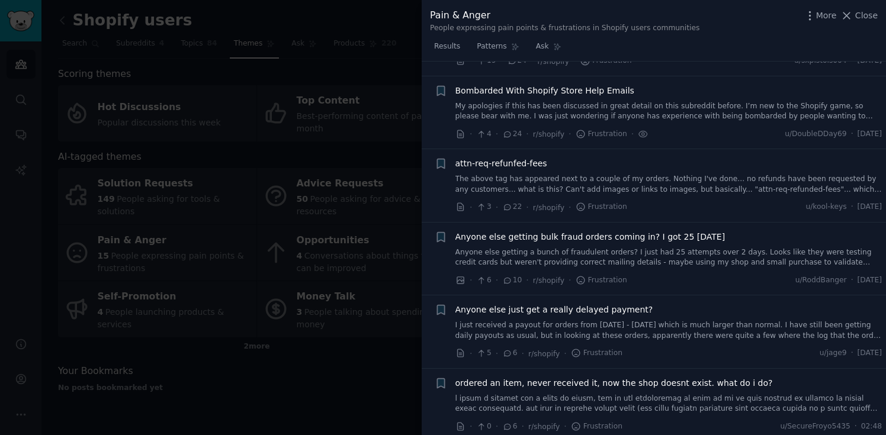
scroll to position [250, 0]
click at [576, 82] on span "Bombarded With Shopify Store Help Emails" at bounding box center [544, 88] width 179 height 12
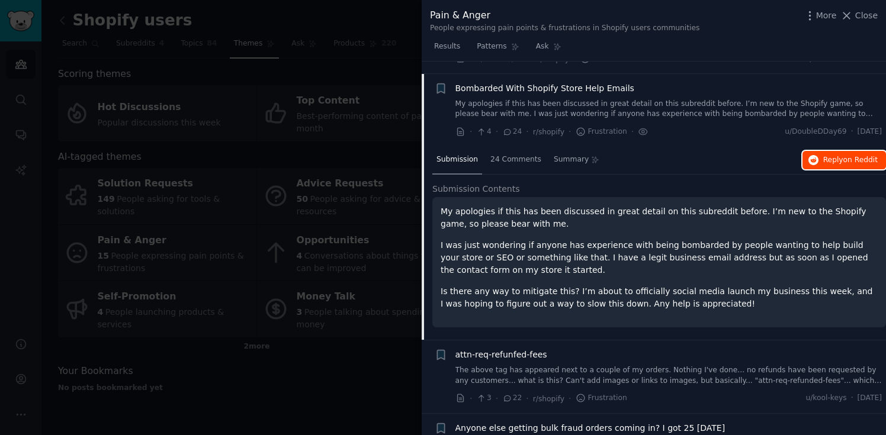
click at [828, 155] on span "Reply on Reddit" at bounding box center [850, 160] width 54 height 11
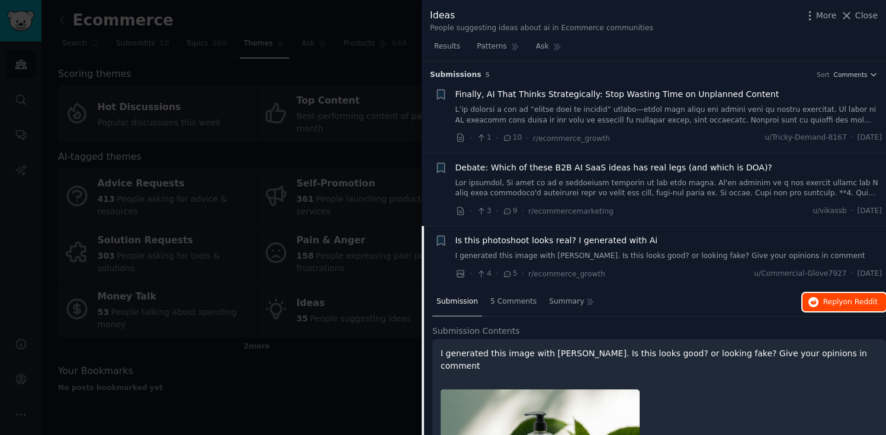
click at [844, 303] on span "on Reddit" at bounding box center [860, 302] width 34 height 8
click at [363, 76] on div at bounding box center [443, 217] width 886 height 435
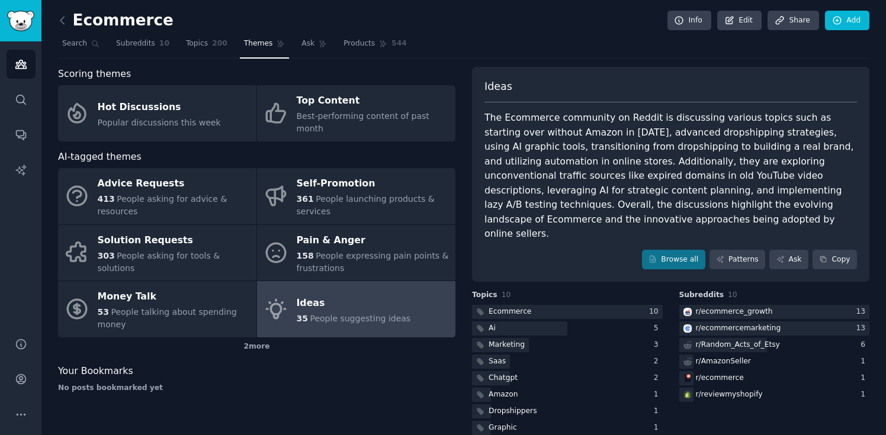
scroll to position [37, 0]
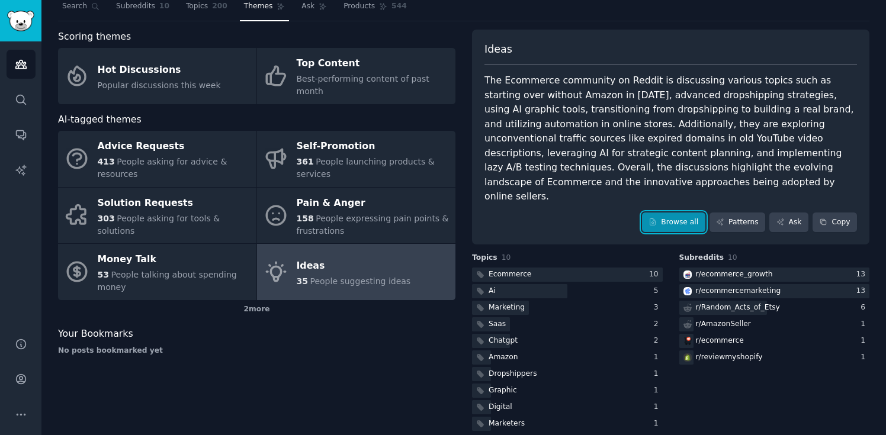
click at [668, 213] on link "Browse all" at bounding box center [673, 223] width 63 height 20
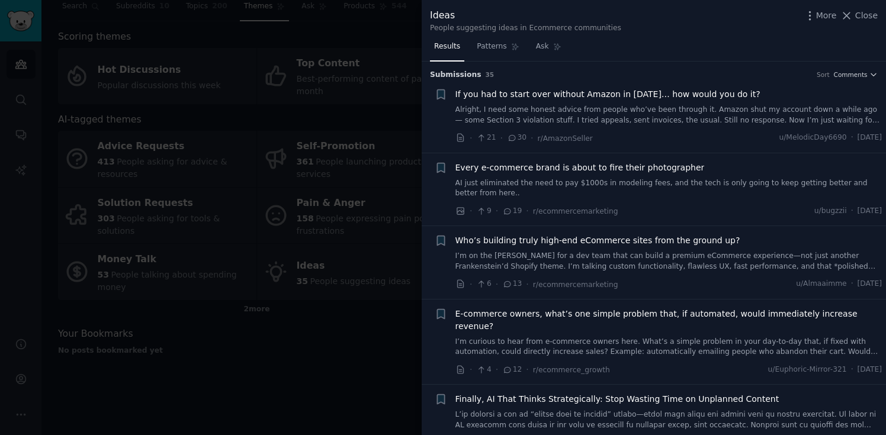
click at [578, 166] on span "Every e-commerce brand is about to fire their photographer" at bounding box center [579, 168] width 249 height 12
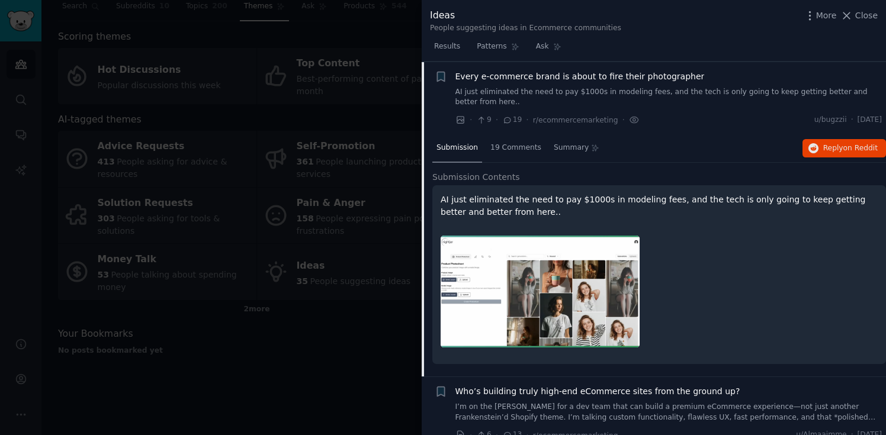
scroll to position [92, 0]
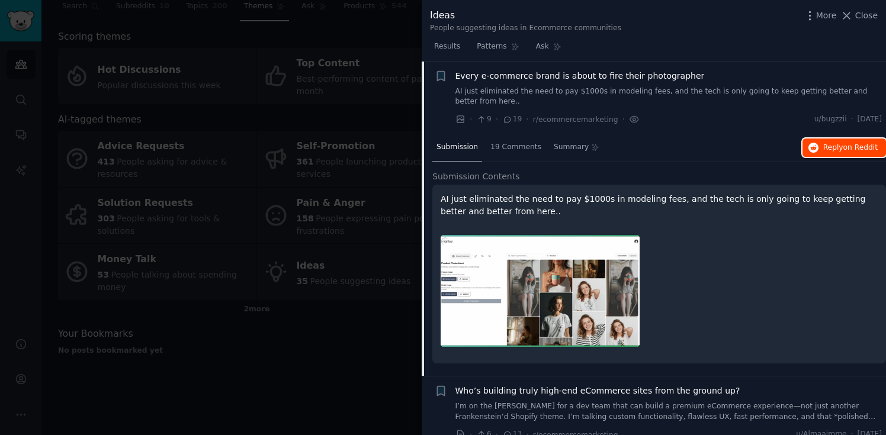
click at [846, 146] on span "on Reddit" at bounding box center [860, 147] width 34 height 8
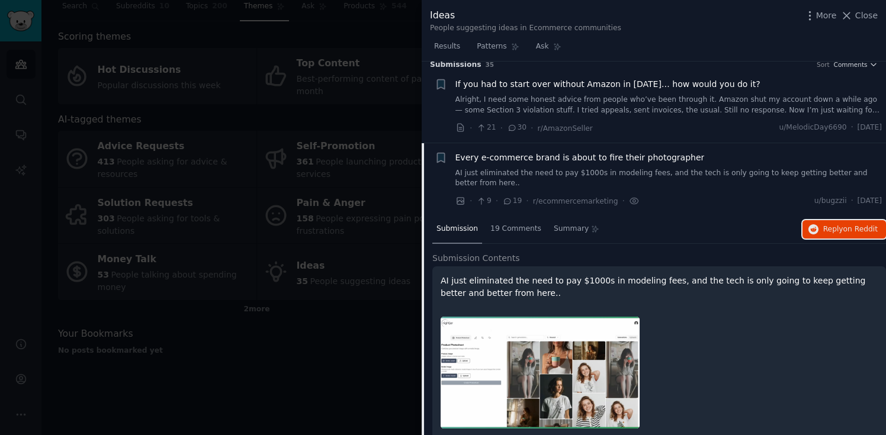
scroll to position [0, 0]
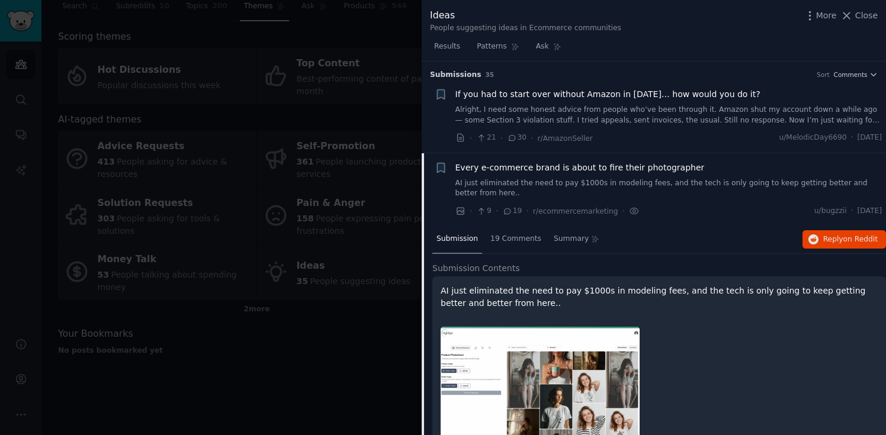
click at [730, 162] on div "Every e-commerce brand is about to fire their photographer" at bounding box center [668, 168] width 427 height 12
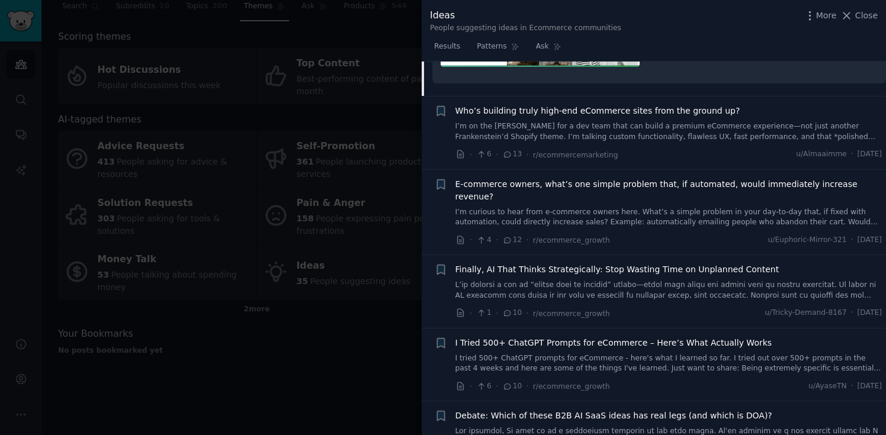
scroll to position [374, 0]
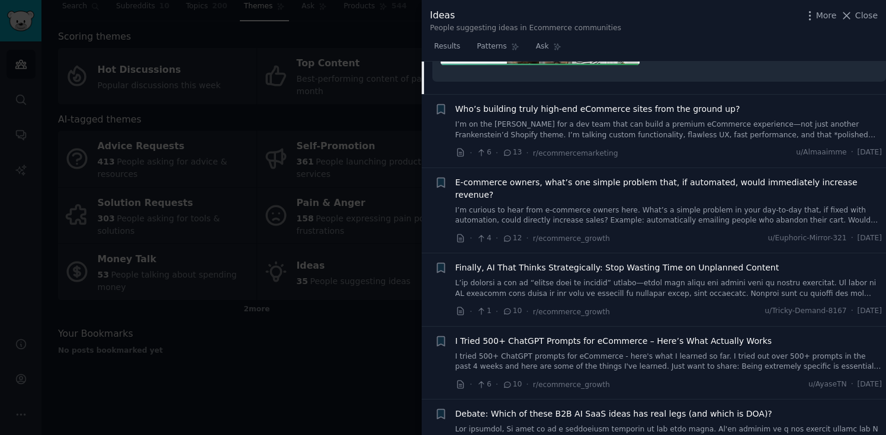
click at [557, 110] on span "Who’s building truly high-end eCommerce sites from the ground up?" at bounding box center [597, 109] width 285 height 12
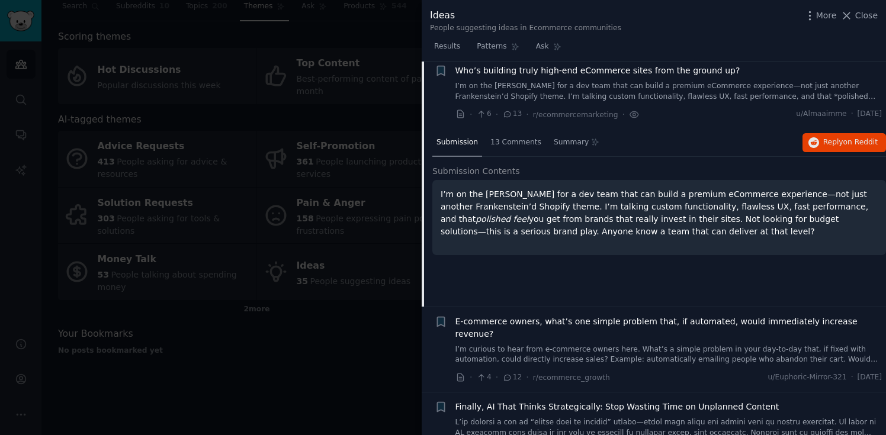
scroll to position [165, 0]
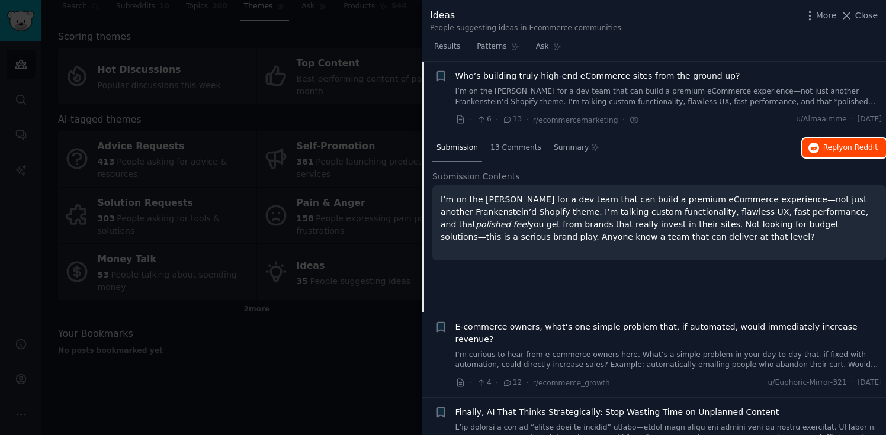
click at [837, 144] on span "Reply on Reddit" at bounding box center [850, 148] width 54 height 11
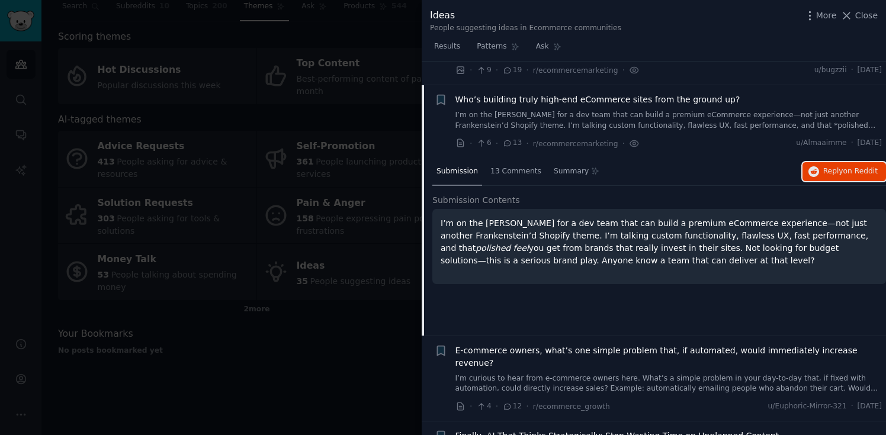
scroll to position [0, 0]
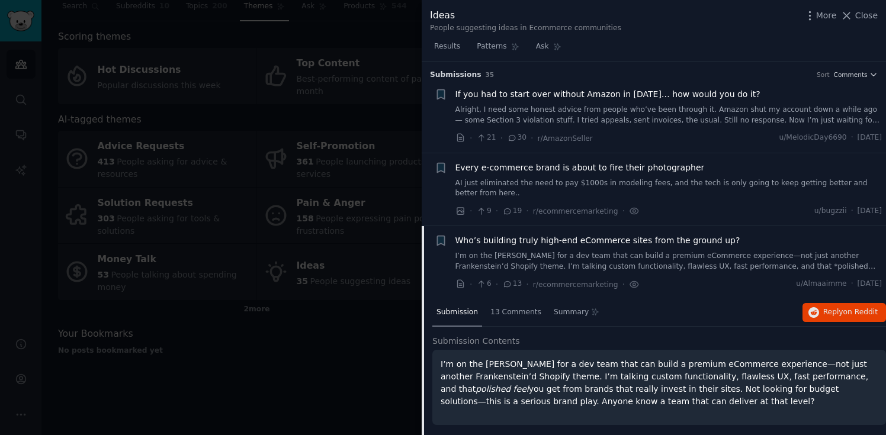
click at [590, 96] on span "If you had to start over without Amazon in 2025… how would you do it?" at bounding box center [607, 94] width 305 height 12
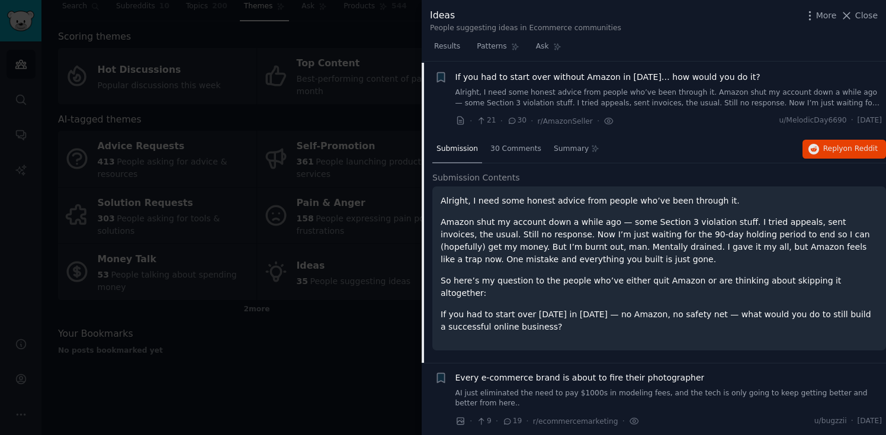
scroll to position [18, 0]
click at [838, 149] on span "Reply on Reddit" at bounding box center [850, 148] width 54 height 11
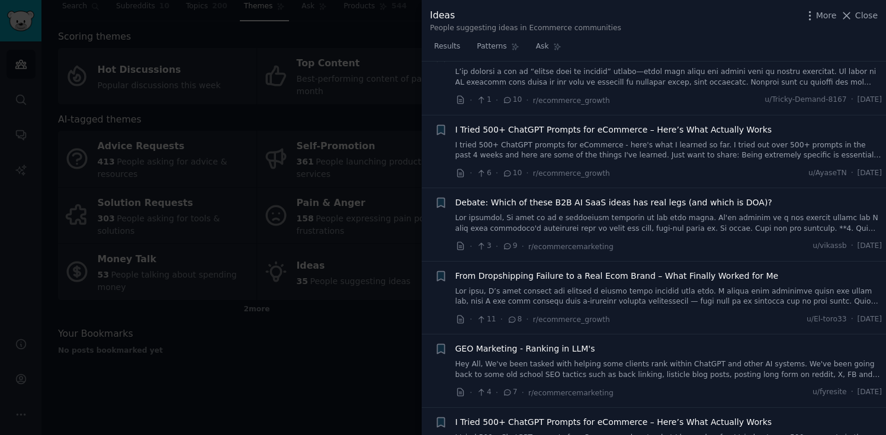
scroll to position [586, 0]
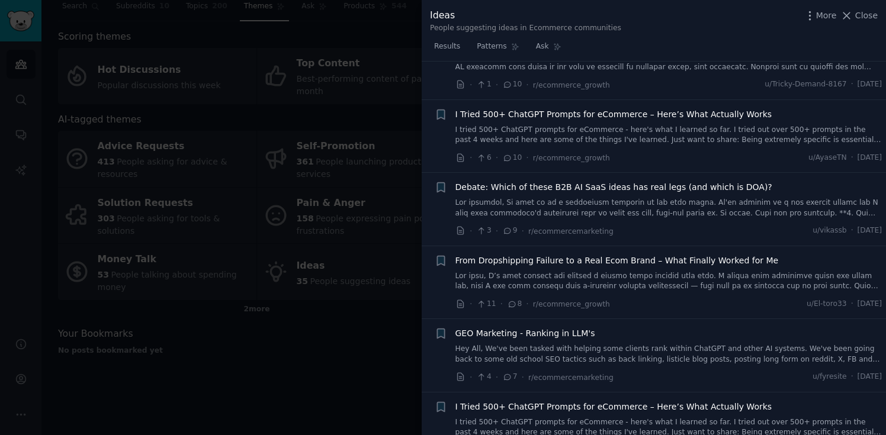
click at [602, 108] on span "I Tried 500+ ChatGPT Prompts for eCommerce – Here’s What Actually Works" at bounding box center [613, 114] width 317 height 12
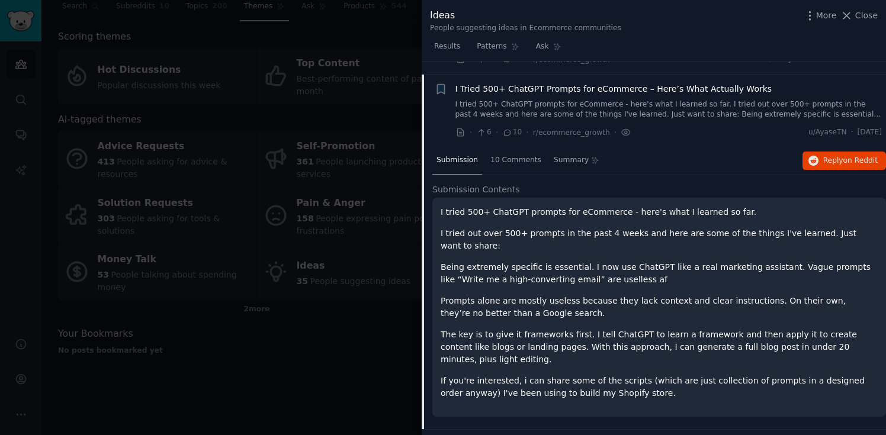
scroll to position [384, 0]
click at [829, 155] on span "Reply on Reddit" at bounding box center [850, 160] width 54 height 11
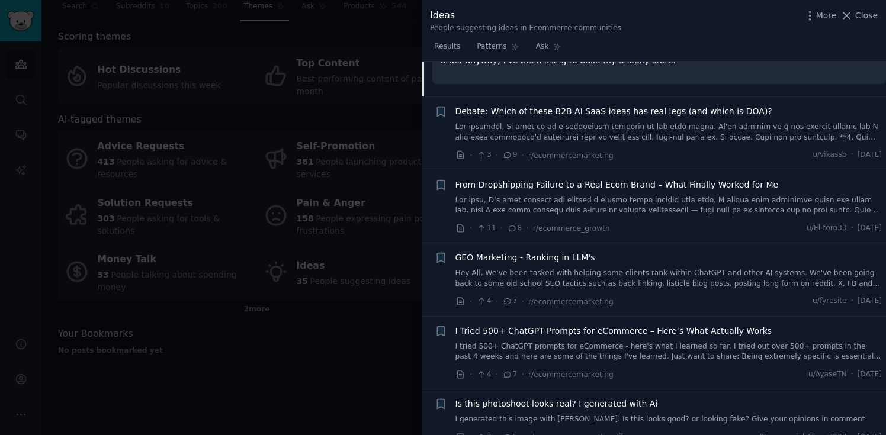
scroll to position [718, 0]
click at [621, 104] on span "Debate: Which of these B2B AI SaaS ideas has real legs (and which is DOA)?" at bounding box center [613, 110] width 317 height 12
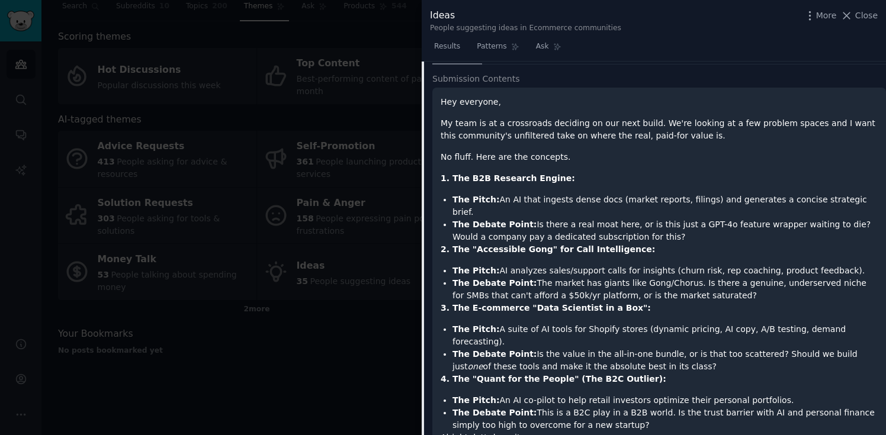
scroll to position [484, 0]
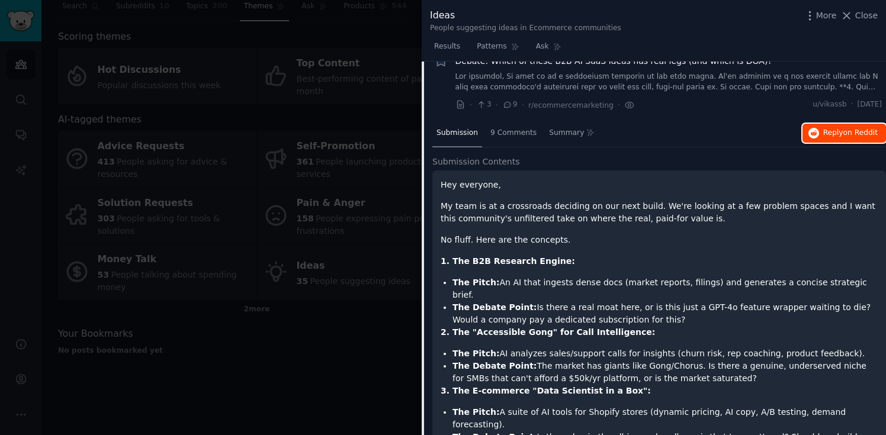
click at [835, 128] on span "Reply on Reddit" at bounding box center [850, 133] width 54 height 11
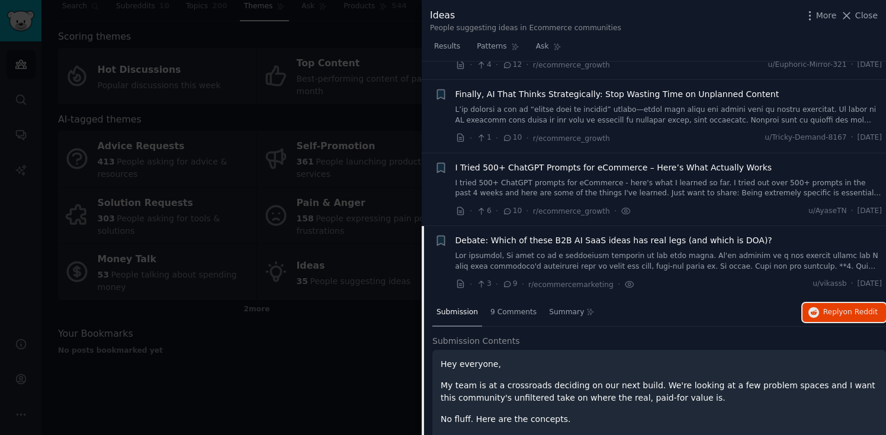
scroll to position [295, 0]
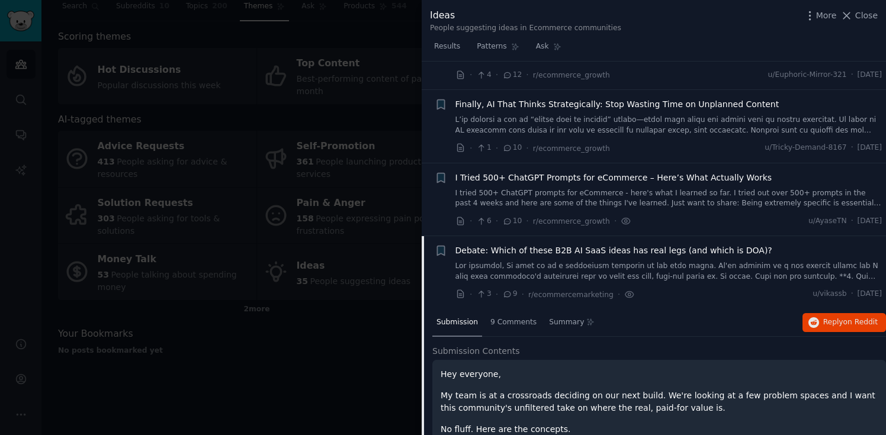
click at [512, 245] on span "Debate: Which of these B2B AI SaaS ideas has real legs (and which is DOA)?" at bounding box center [613, 251] width 317 height 12
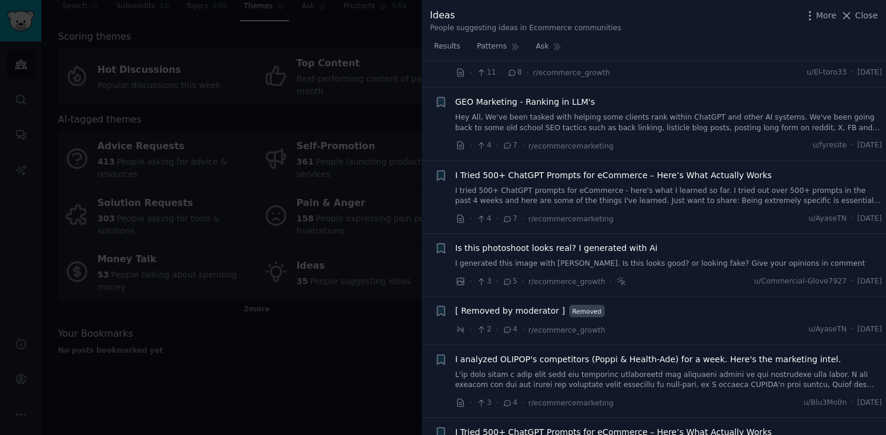
scroll to position [591, 0]
click at [529, 95] on span "GEO Marketing - Ranking in LLM's" at bounding box center [525, 101] width 140 height 12
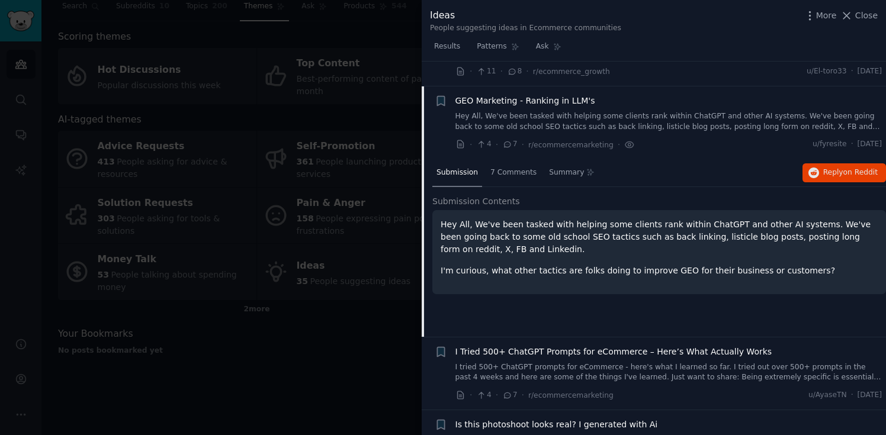
scroll to position [603, 0]
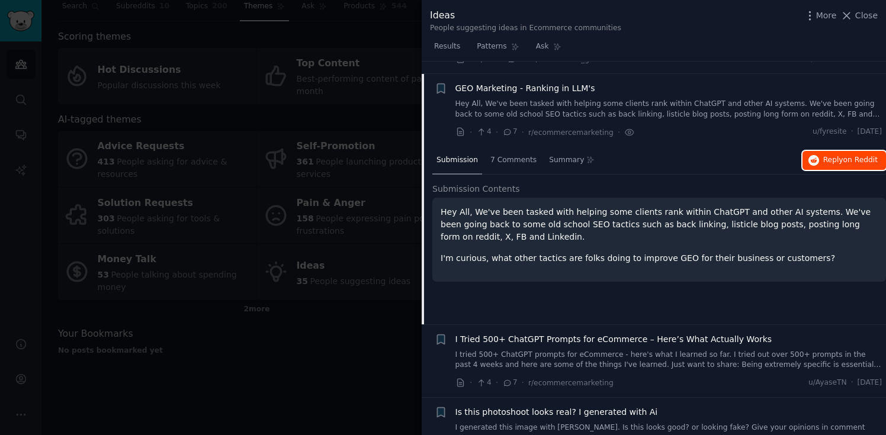
click at [827, 155] on span "Reply on Reddit" at bounding box center [850, 160] width 54 height 11
click at [523, 82] on span "GEO Marketing - Ranking in LLM's" at bounding box center [525, 88] width 140 height 12
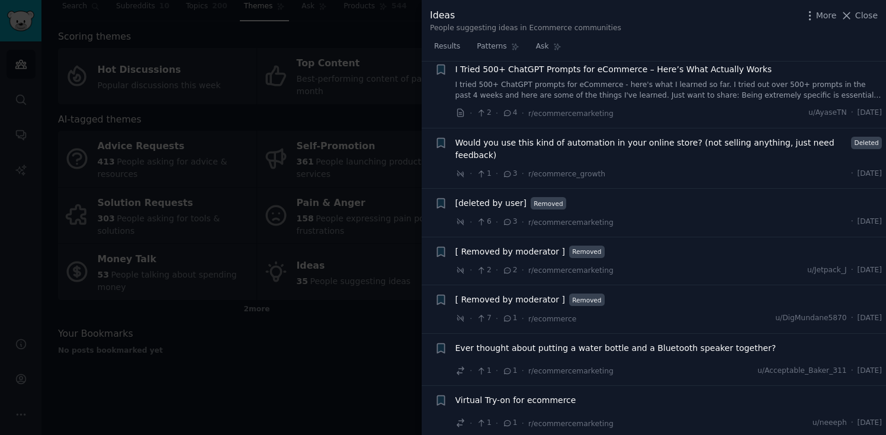
scroll to position [952, 0]
click at [560, 137] on span "Would you use this kind of automation in your online store? (not selling anythi…" at bounding box center [651, 149] width 392 height 25
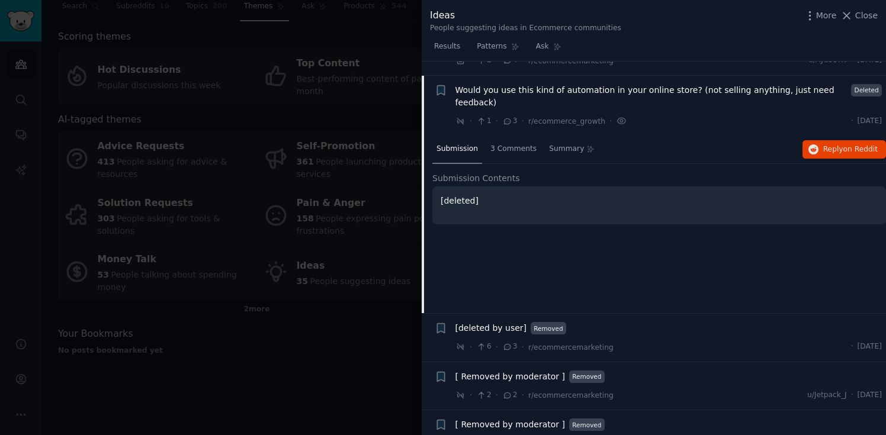
scroll to position [1007, 0]
click at [825, 143] on span "Reply on Reddit" at bounding box center [850, 148] width 54 height 11
click at [532, 82] on span "Would you use this kind of automation in your online store? (not selling anythi…" at bounding box center [651, 94] width 392 height 25
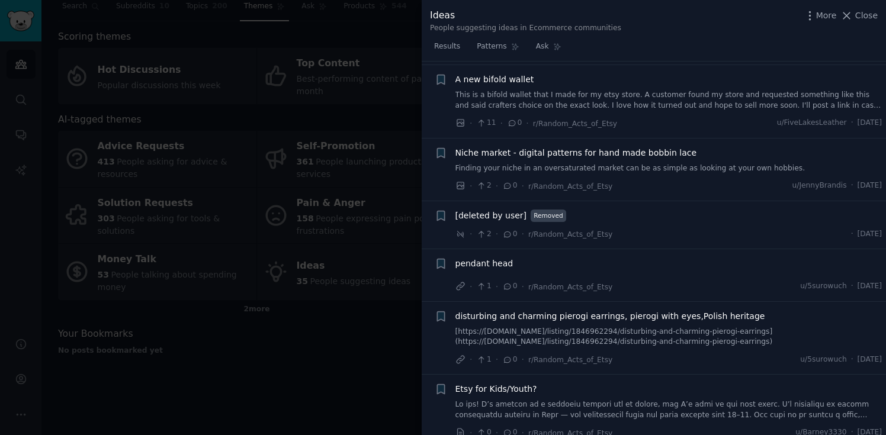
scroll to position [1831, 0]
click at [323, 370] on div at bounding box center [443, 217] width 886 height 435
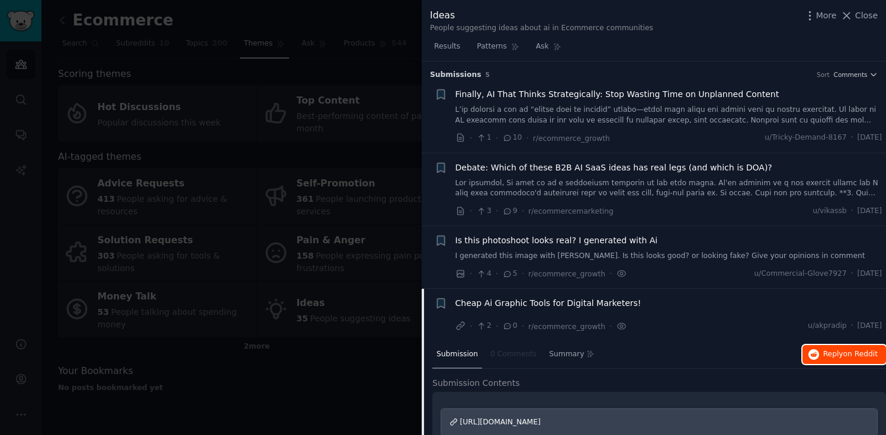
click at [826, 358] on span "Reply on Reddit" at bounding box center [850, 354] width 54 height 11
